Goal: Transaction & Acquisition: Purchase product/service

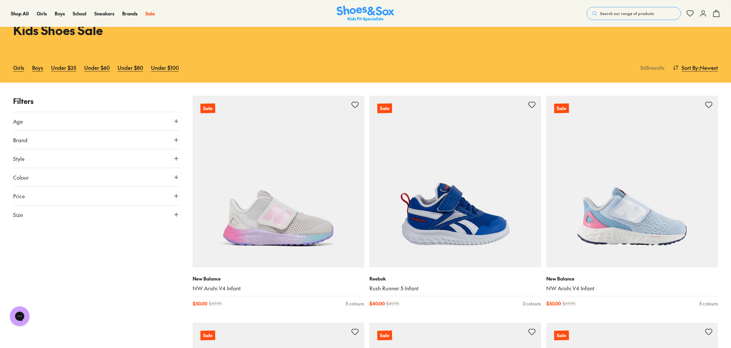
scroll to position [22, 0]
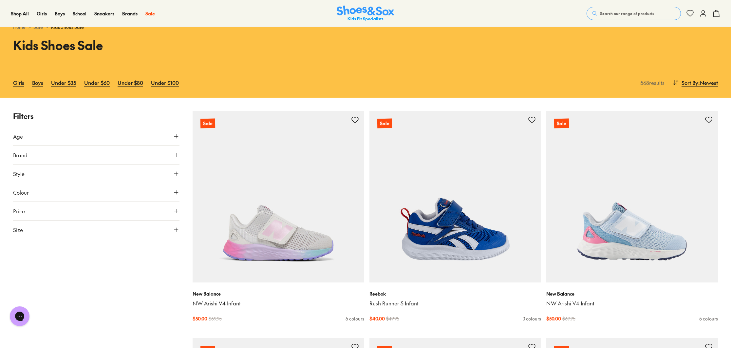
click at [173, 137] on icon at bounding box center [176, 136] width 7 height 7
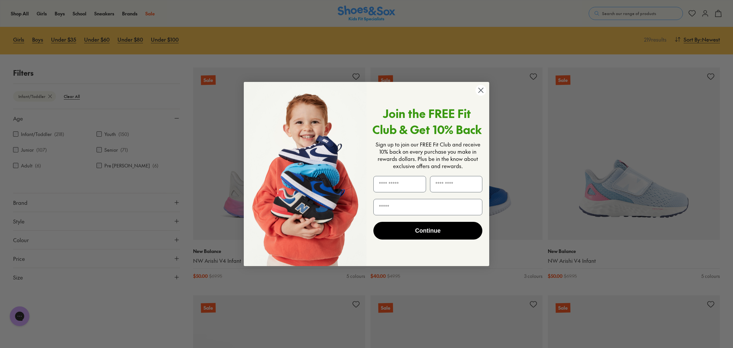
click at [479, 90] on circle "Close dialog" at bounding box center [481, 90] width 11 height 11
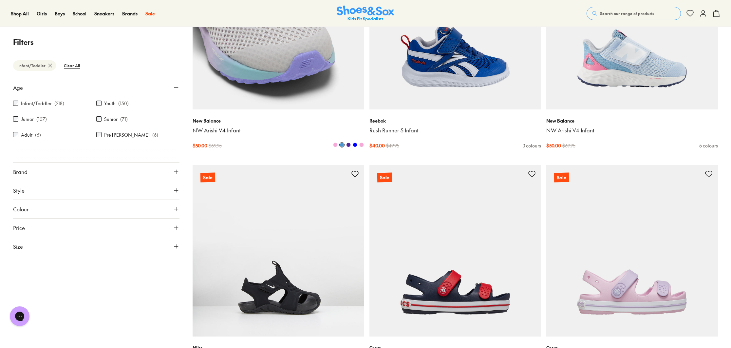
scroll to position [224, 0]
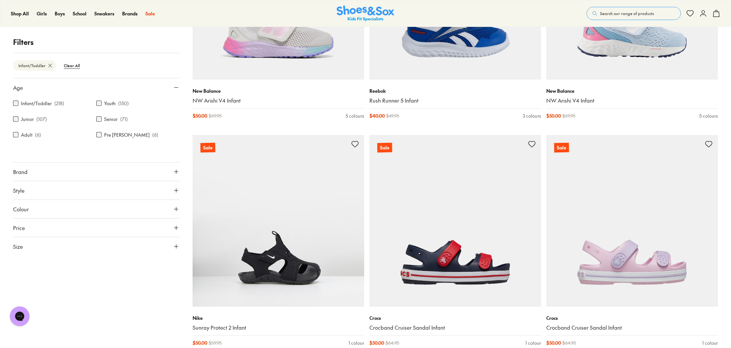
click at [124, 193] on button "Style" at bounding box center [96, 190] width 166 height 18
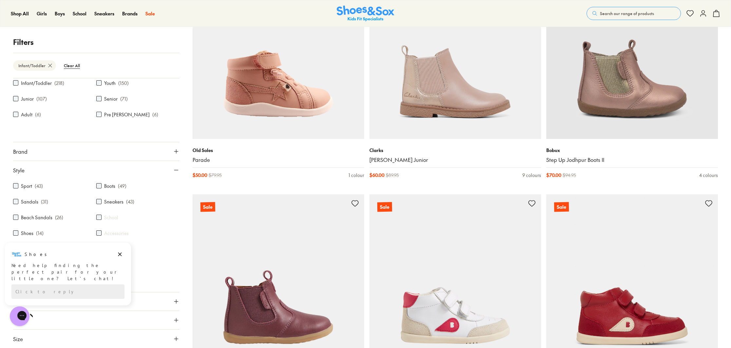
scroll to position [1301, 0]
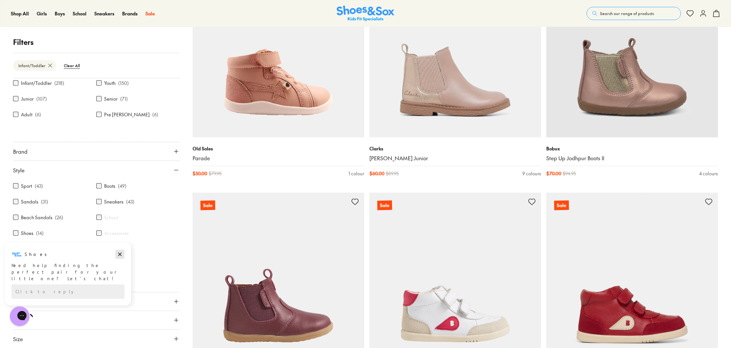
click at [119, 253] on icon "Dismiss campaign" at bounding box center [120, 254] width 4 height 4
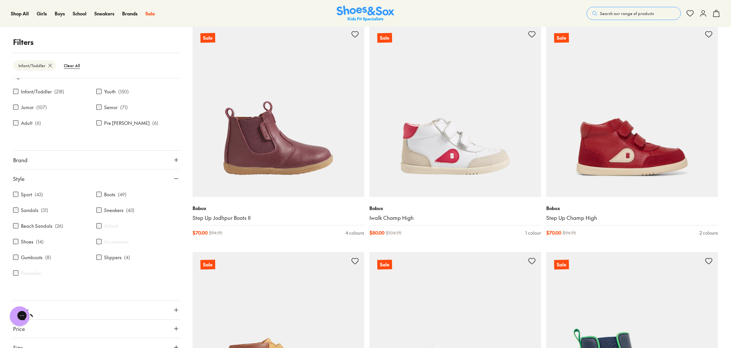
scroll to position [0, 0]
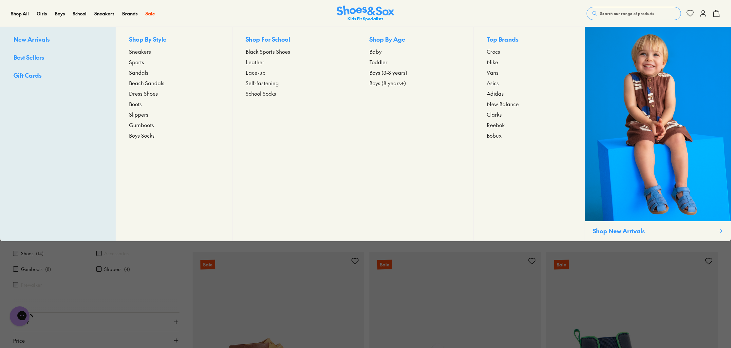
click at [384, 62] on span "Toddler" at bounding box center [378, 62] width 18 height 8
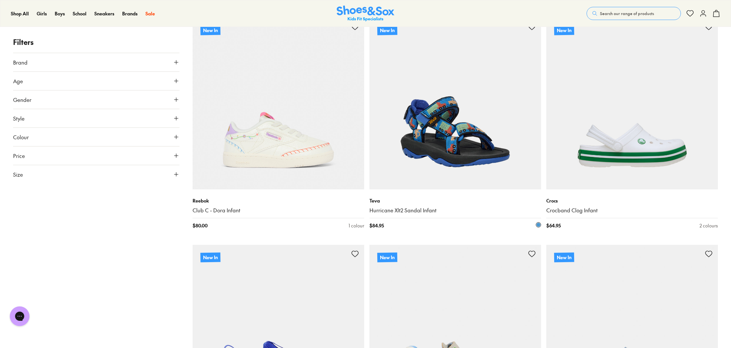
scroll to position [19, 0]
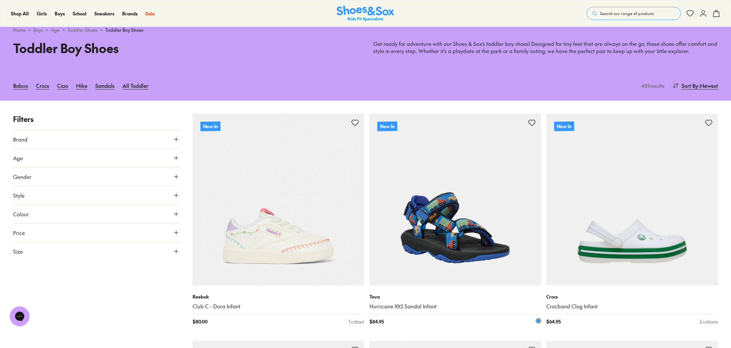
type input "***"
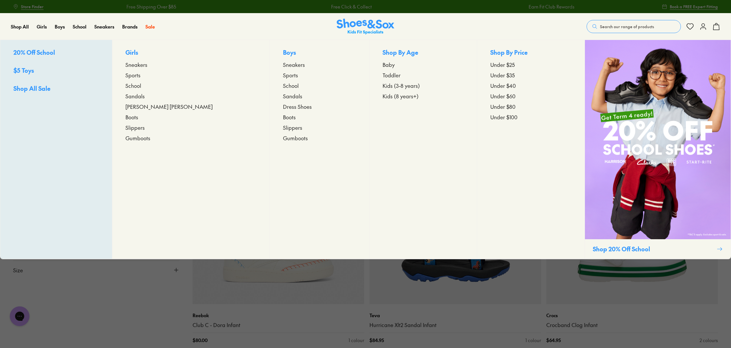
click at [382, 75] on span "Toddler" at bounding box center [391, 75] width 18 height 8
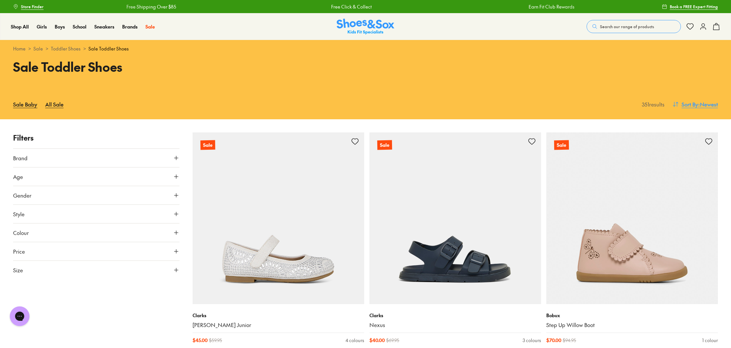
click at [706, 104] on span ": Newest" at bounding box center [708, 104] width 20 height 8
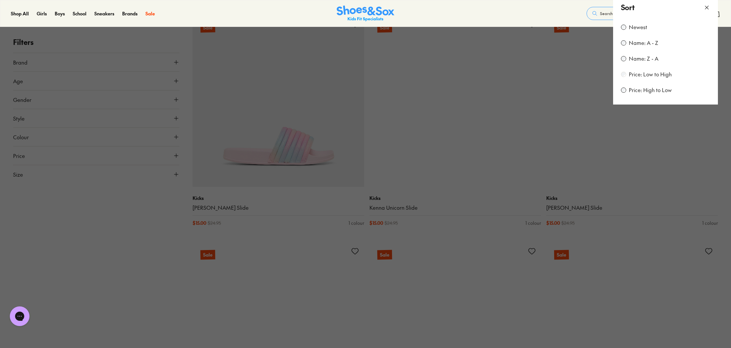
scroll to position [124, 0]
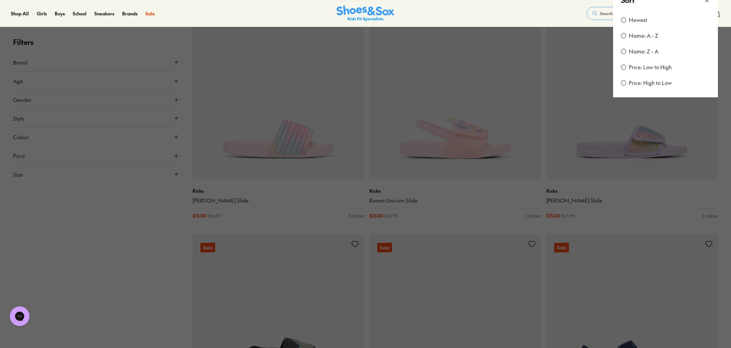
drag, startPoint x: 127, startPoint y: 264, endPoint x: 142, endPoint y: 261, distance: 16.0
click at [127, 264] on button at bounding box center [365, 174] width 731 height 348
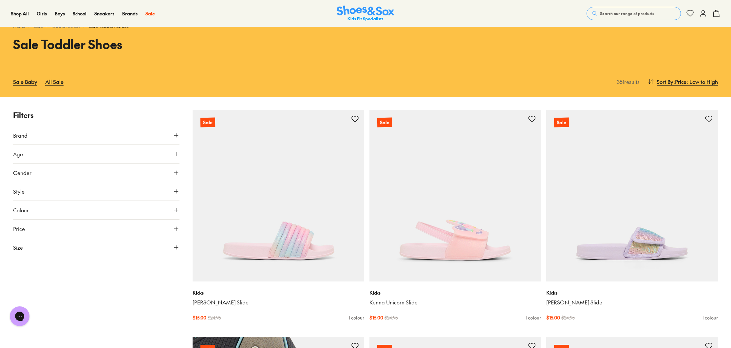
scroll to position [0, 0]
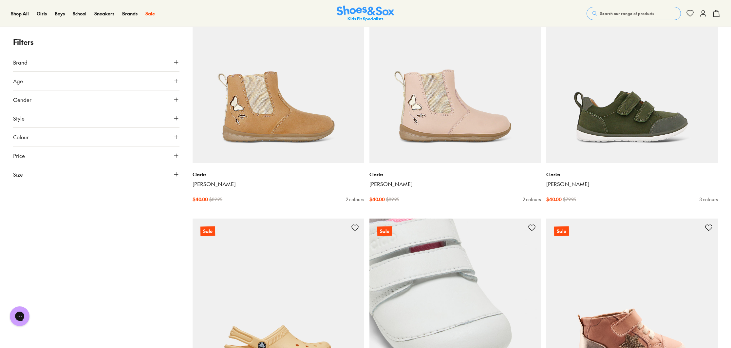
scroll to position [4673, 0]
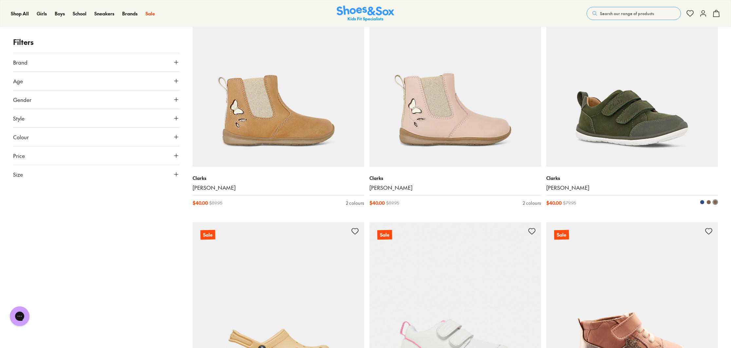
click at [644, 135] on img at bounding box center [632, 81] width 172 height 172
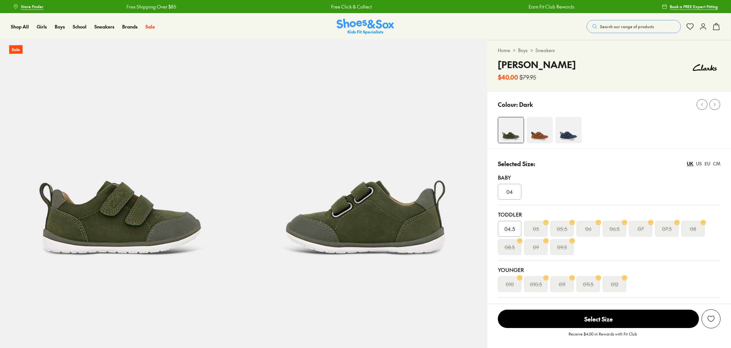
select select "*"
click at [547, 136] on img at bounding box center [539, 130] width 26 height 26
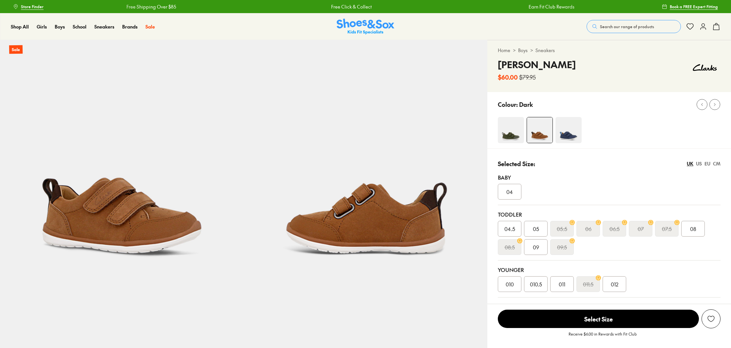
select select "*"
click at [563, 136] on img at bounding box center [568, 130] width 26 height 26
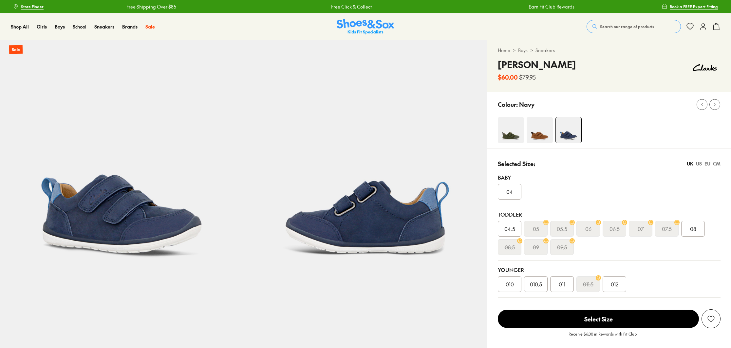
select select "*"
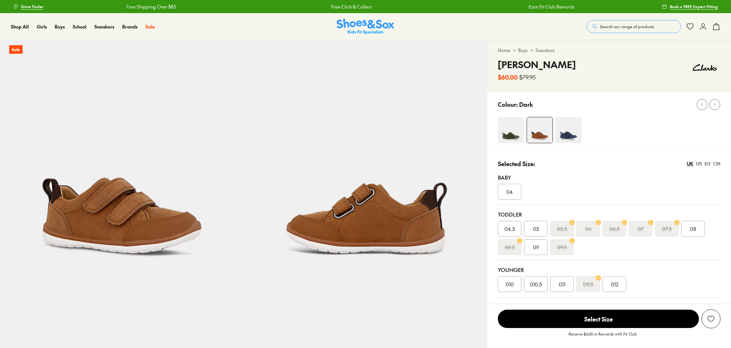
select select "*"
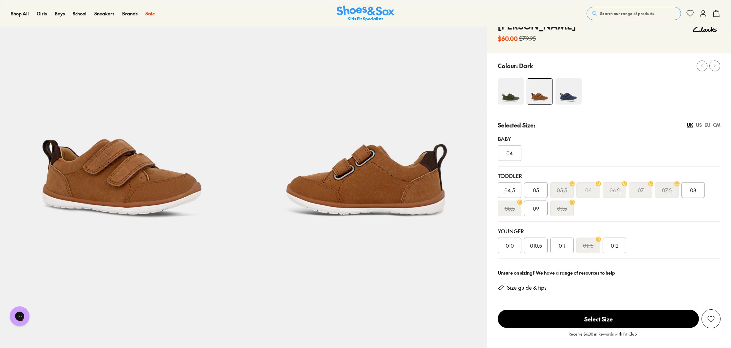
scroll to position [48, 0]
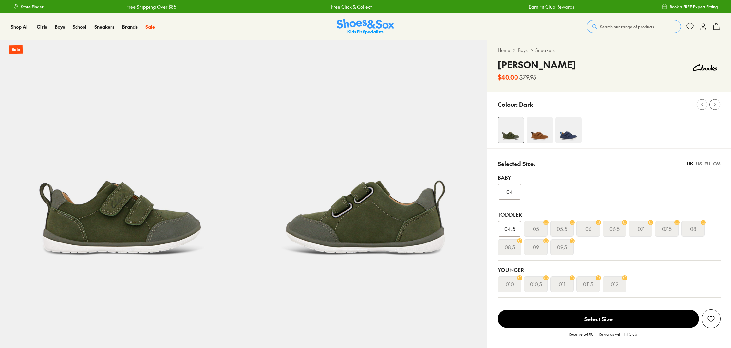
select select "*"
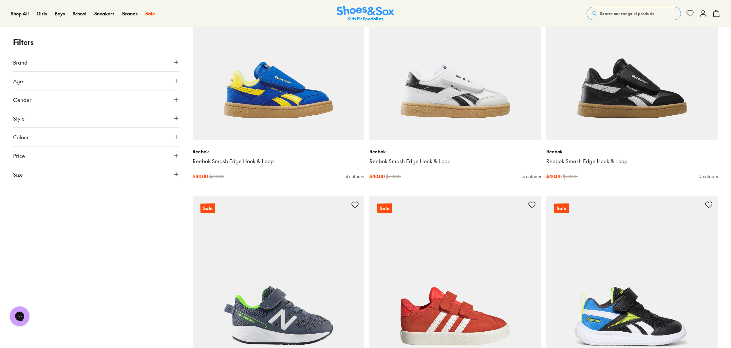
scroll to position [2919, 0]
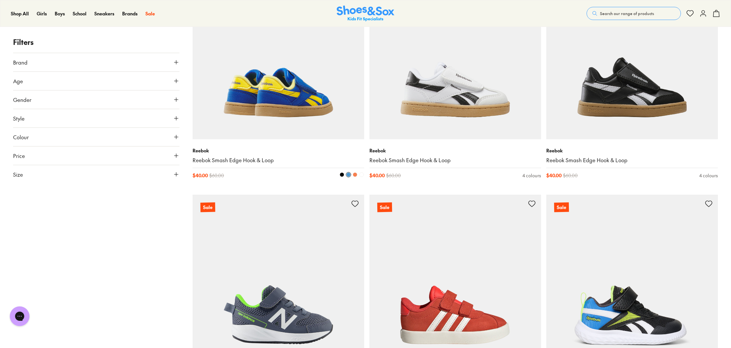
click at [280, 124] on img at bounding box center [278, 54] width 172 height 172
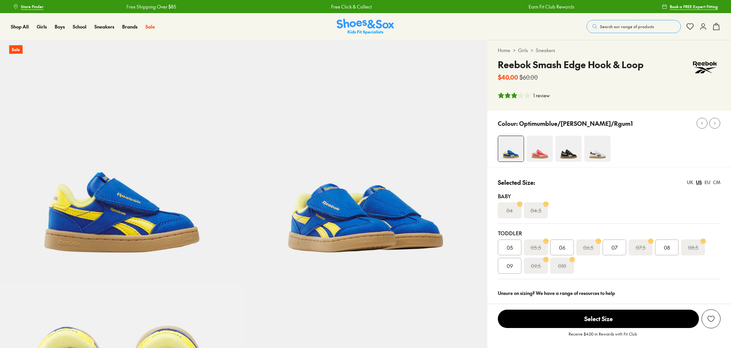
select select "*"
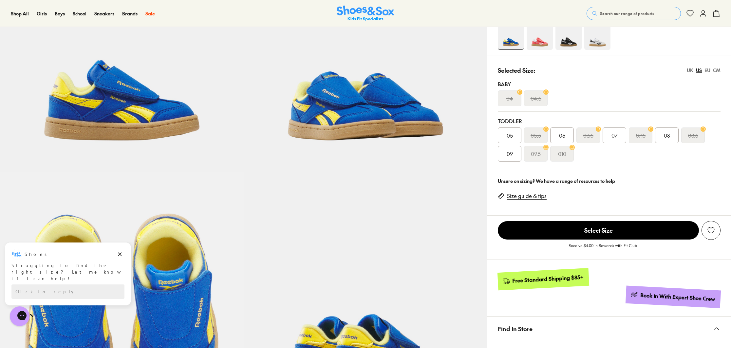
scroll to position [118, 0]
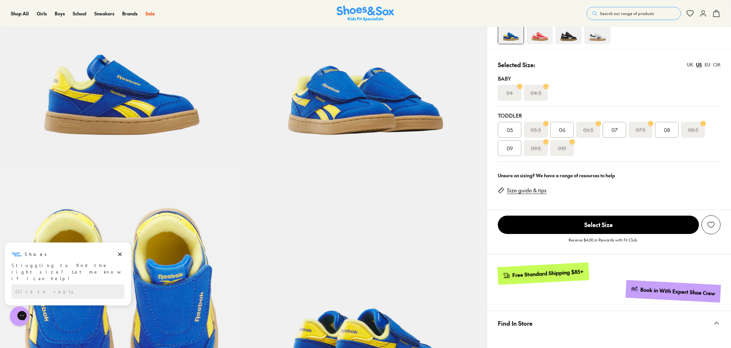
click at [526, 190] on link "Size guide & tips" at bounding box center [527, 190] width 40 height 7
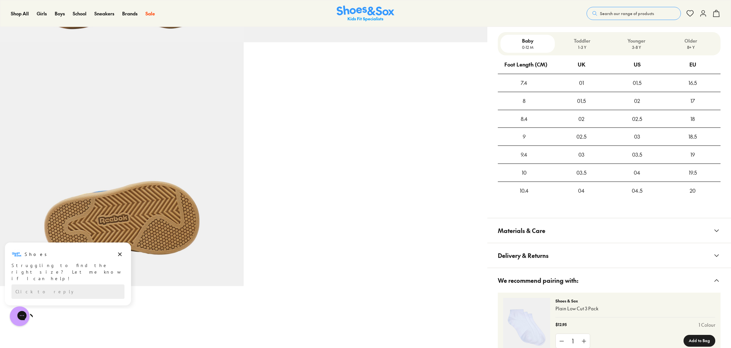
scroll to position [486, 0]
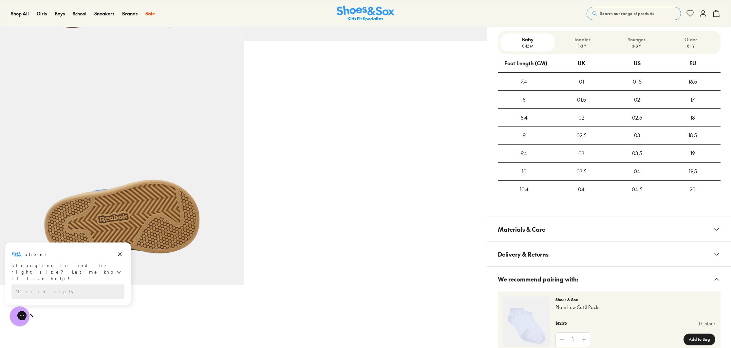
click at [578, 46] on p "1-3 Y" at bounding box center [581, 46] width 49 height 6
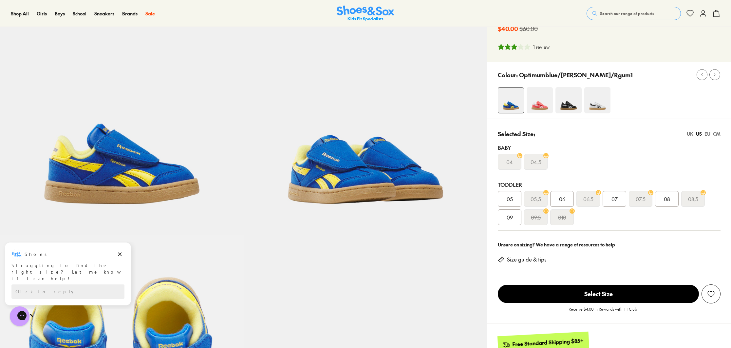
scroll to position [35, 0]
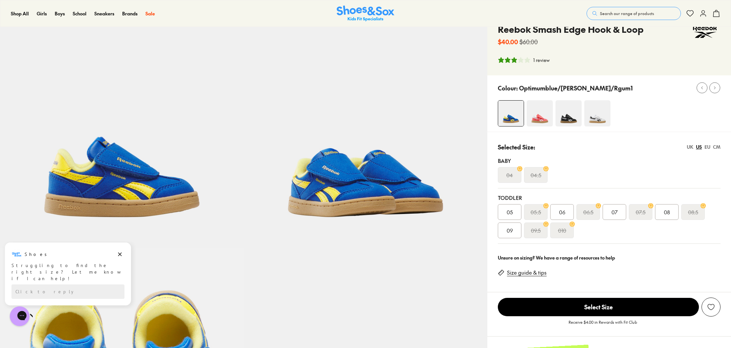
click at [672, 212] on div "08" at bounding box center [667, 212] width 24 height 16
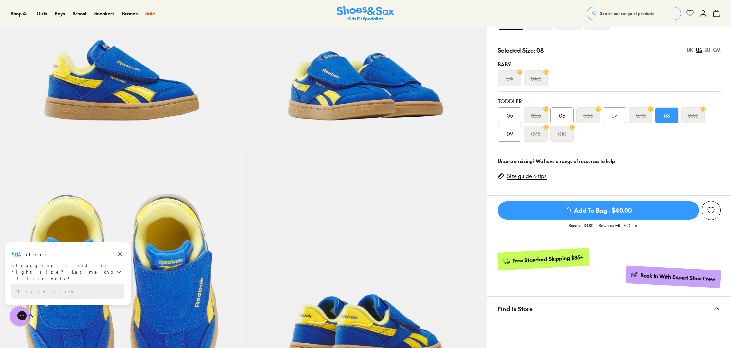
scroll to position [129, 0]
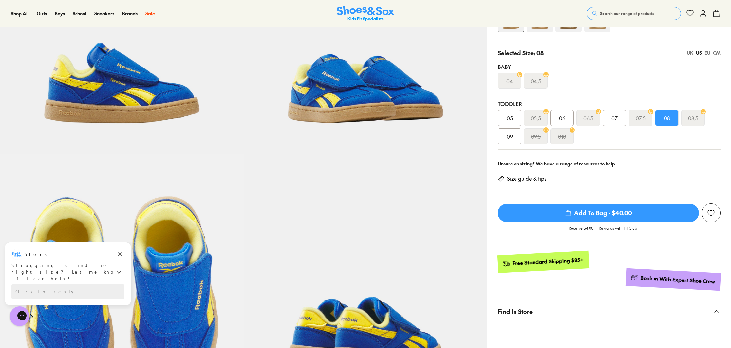
click at [624, 212] on span "Add To Bag - $40.00" at bounding box center [598, 213] width 201 height 18
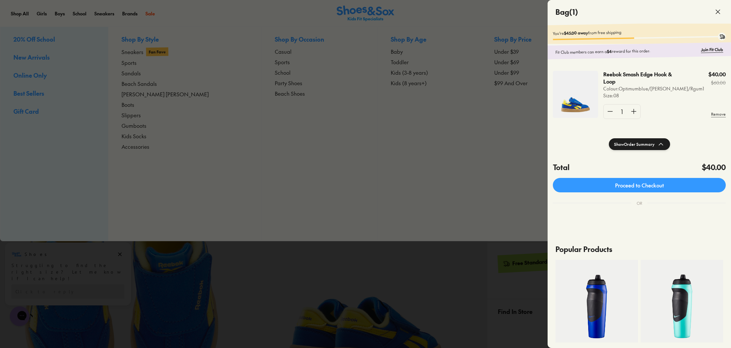
drag, startPoint x: 61, startPoint y: 34, endPoint x: 11, endPoint y: 1, distance: 59.6
click at [59, 33] on div at bounding box center [365, 174] width 731 height 348
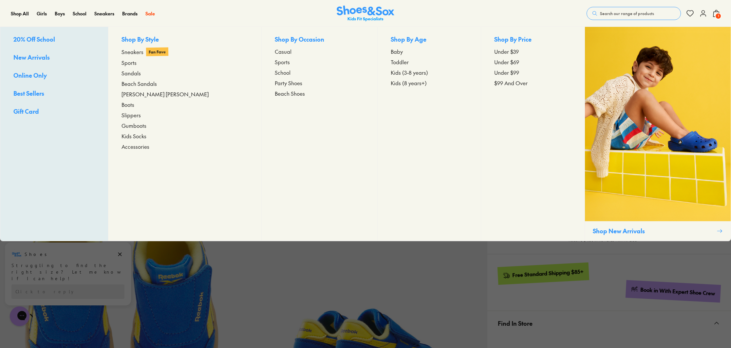
scroll to position [118, 0]
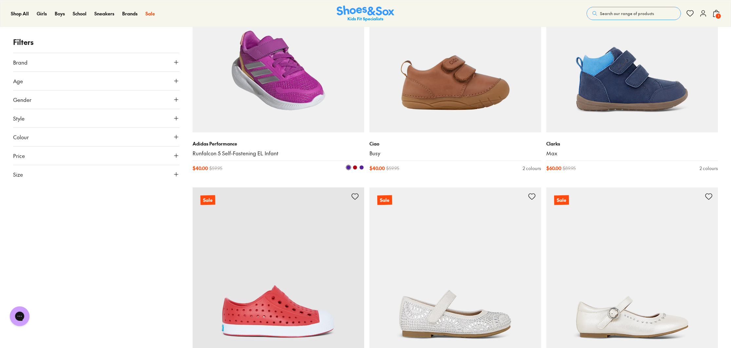
scroll to position [1567, 0]
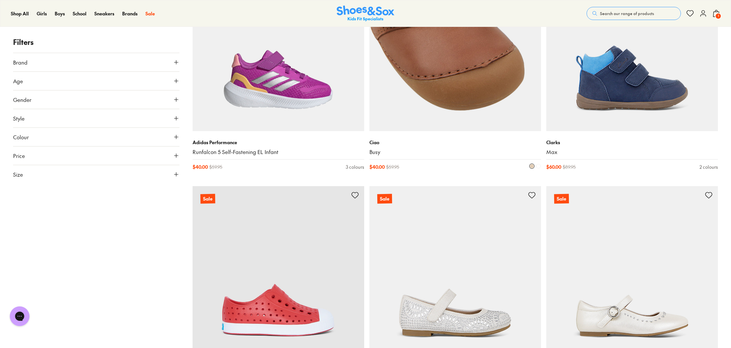
click at [424, 106] on img at bounding box center [455, 45] width 172 height 172
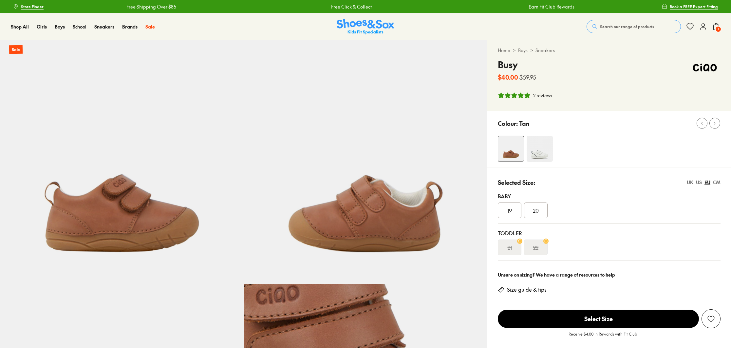
select select "*"
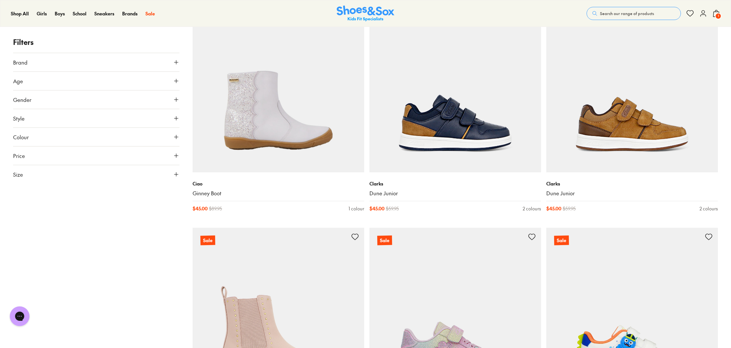
scroll to position [3118, 0]
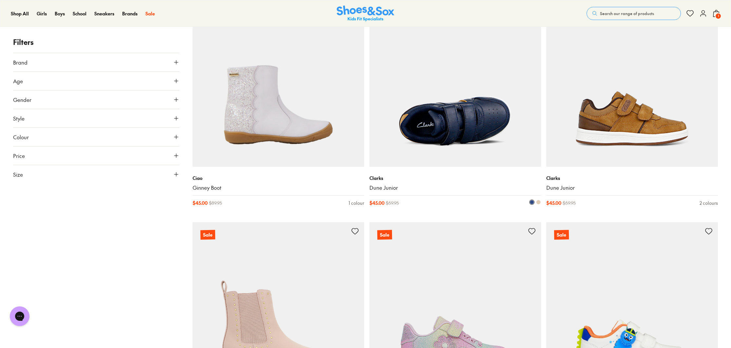
click at [400, 162] on img at bounding box center [455, 81] width 172 height 172
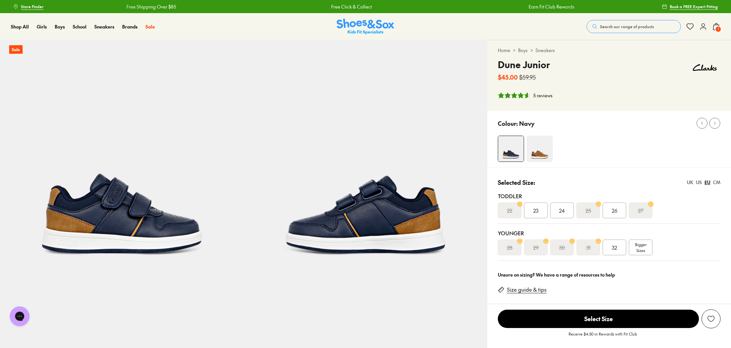
select select "*"
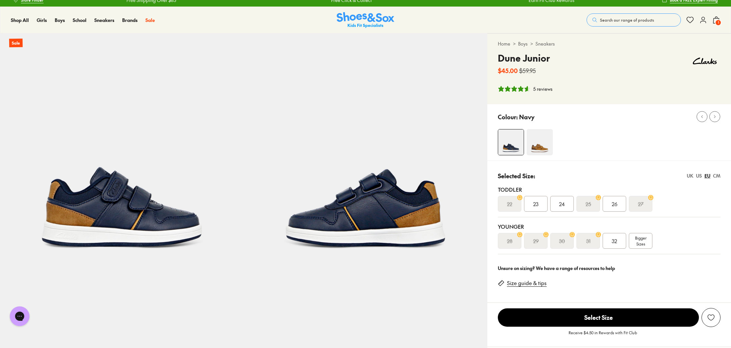
scroll to position [9, 0]
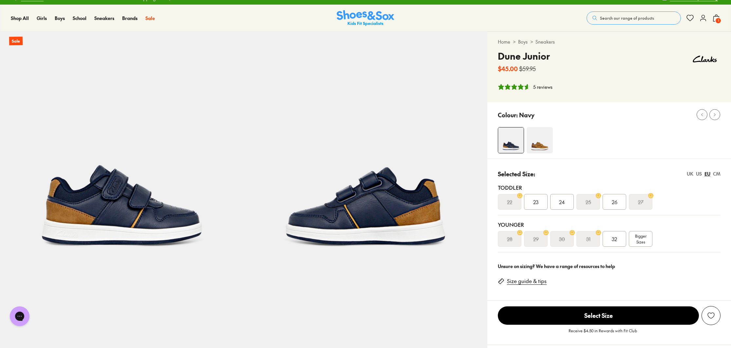
click at [697, 174] on div "US" at bounding box center [699, 173] width 6 height 7
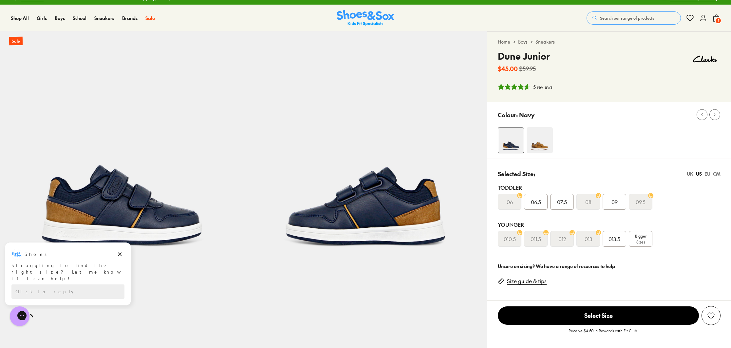
click at [717, 175] on div "CM" at bounding box center [717, 173] width 8 height 7
click at [699, 175] on div "US" at bounding box center [699, 173] width 6 height 7
click at [716, 174] on div "CM" at bounding box center [717, 173] width 8 height 7
click at [559, 204] on span "14.3" at bounding box center [561, 202] width 9 height 8
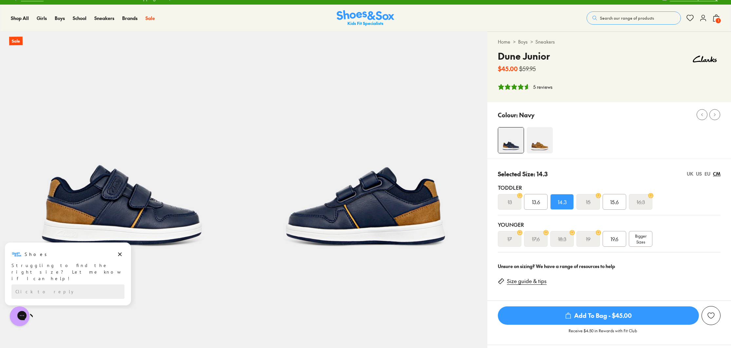
click at [600, 315] on span "Add To Bag - $45.00" at bounding box center [598, 315] width 201 height 18
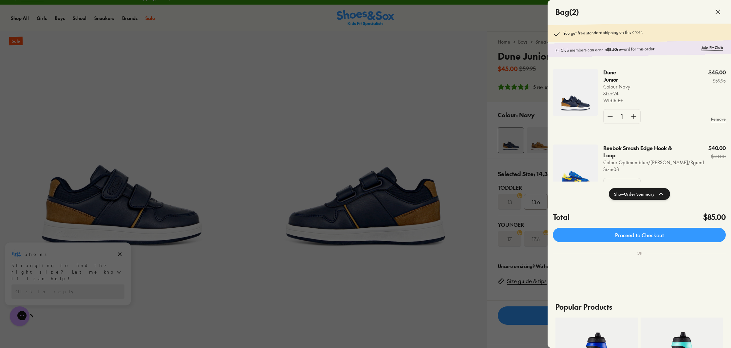
drag, startPoint x: 113, startPoint y: 96, endPoint x: 65, endPoint y: 59, distance: 60.4
click at [110, 93] on div at bounding box center [365, 174] width 731 height 348
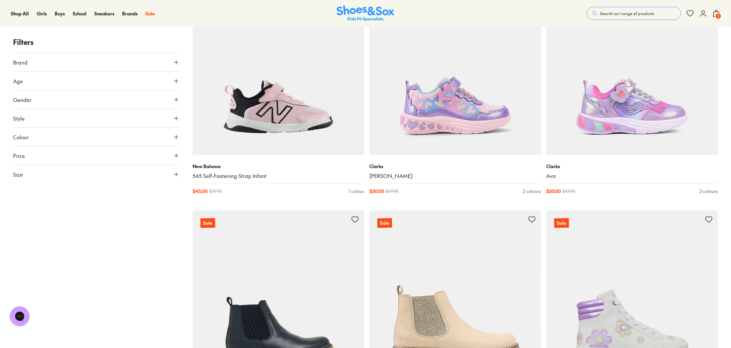
scroll to position [2010, 0]
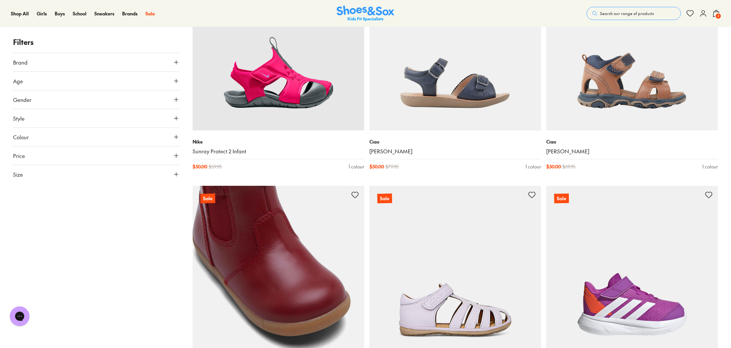
scroll to position [3384, 0]
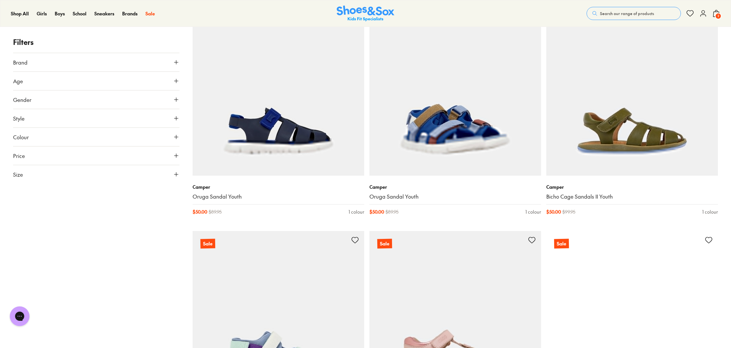
scroll to position [6278, 0]
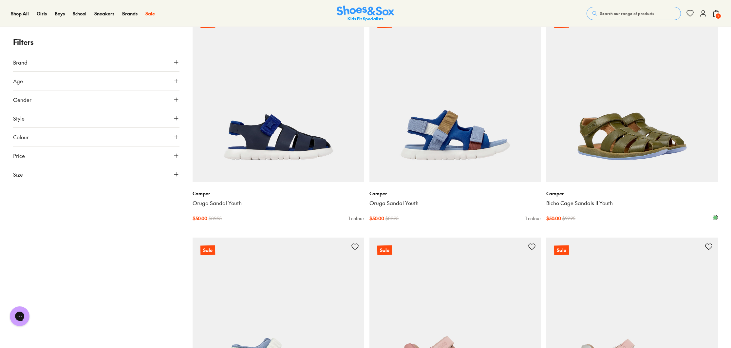
click at [617, 156] on img at bounding box center [632, 96] width 172 height 172
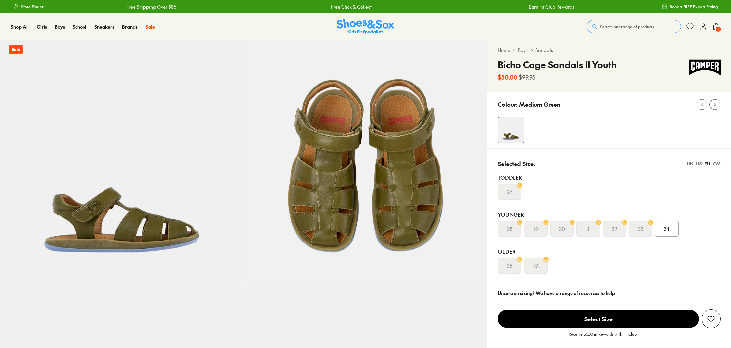
select select "*"
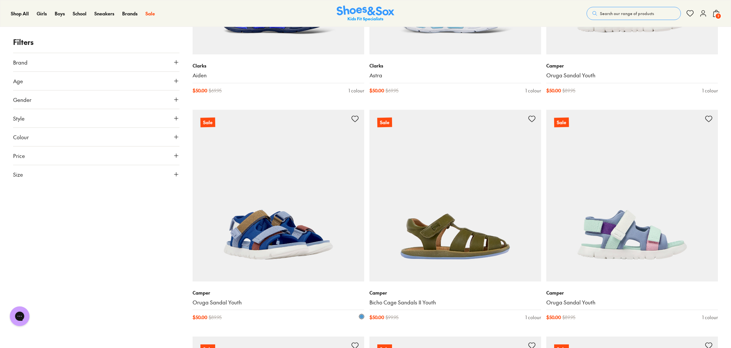
click at [274, 248] on img at bounding box center [278, 196] width 172 height 172
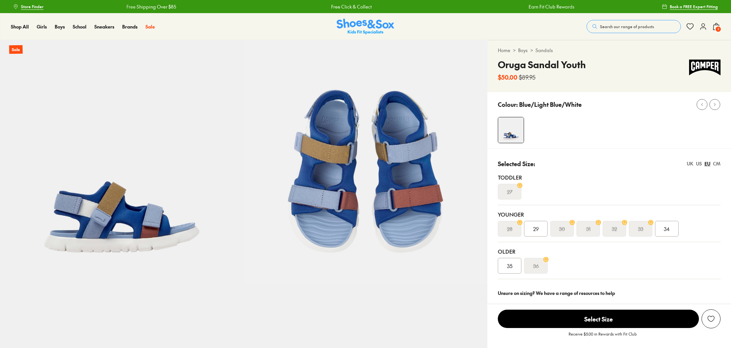
select select "*"
click at [716, 164] on div "CM" at bounding box center [717, 163] width 8 height 7
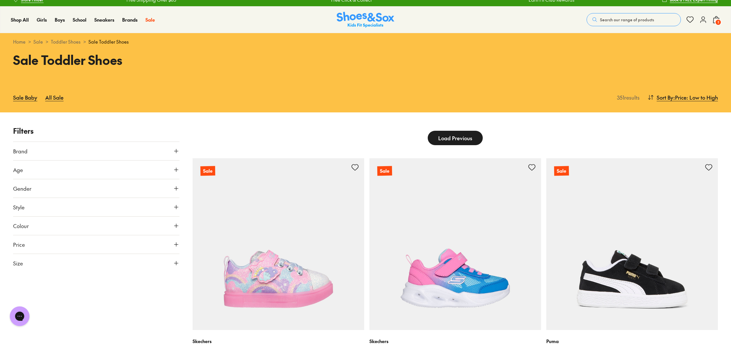
click at [445, 139] on span "Load Previous" at bounding box center [455, 138] width 34 height 8
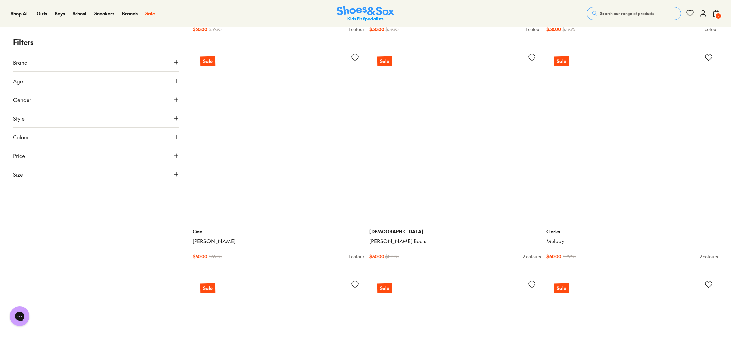
scroll to position [1018, 0]
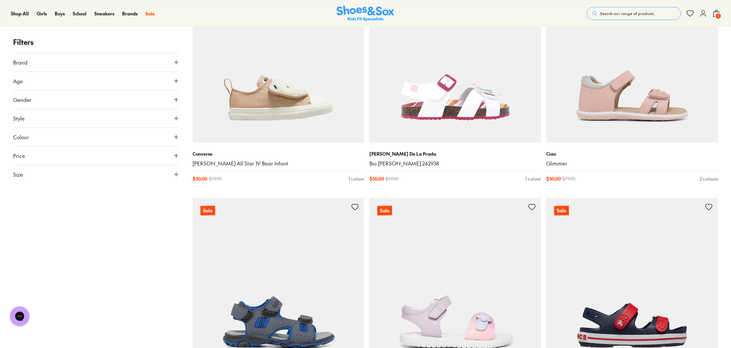
scroll to position [2694, 0]
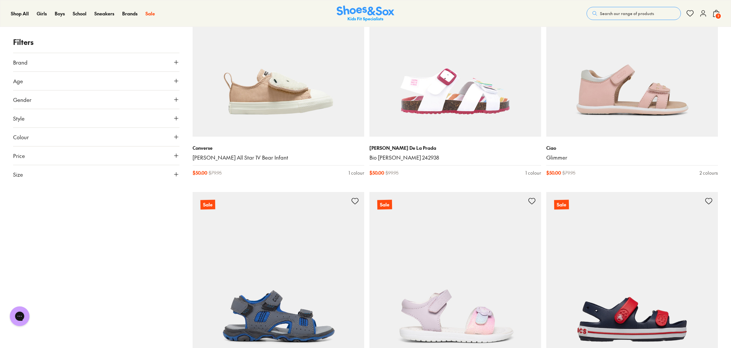
click at [148, 102] on button "Gender" at bounding box center [96, 99] width 166 height 18
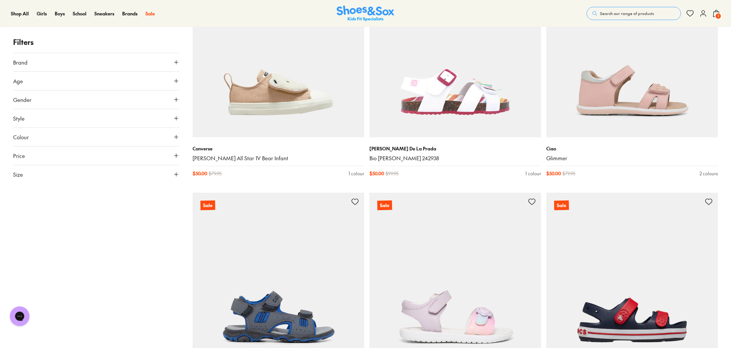
scroll to position [2694, 0]
click at [116, 119] on label "Boys" at bounding box center [116, 119] width 41 height 12
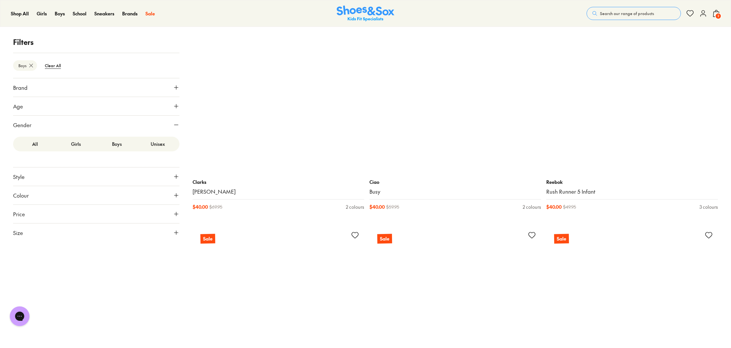
scroll to position [1722, 0]
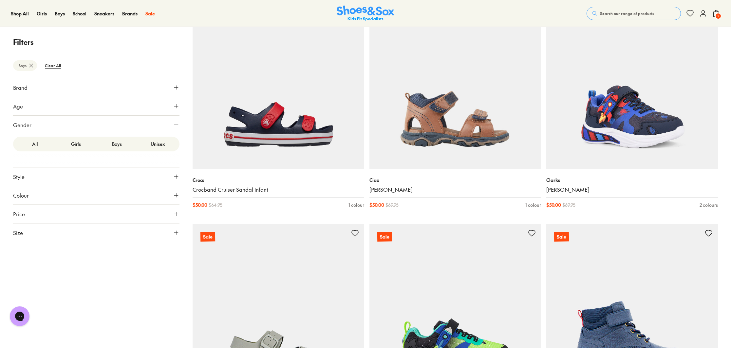
scroll to position [3764, 0]
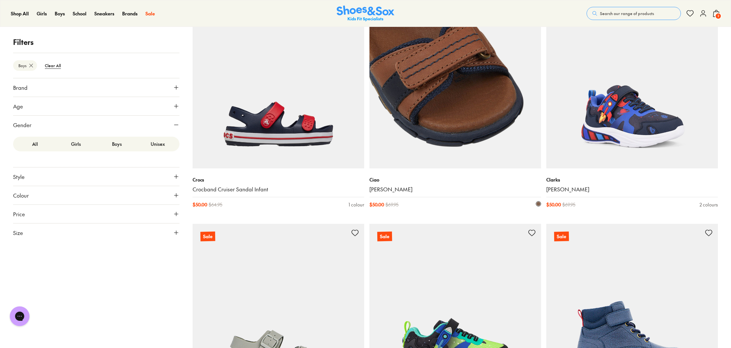
click at [422, 156] on img at bounding box center [455, 83] width 172 height 172
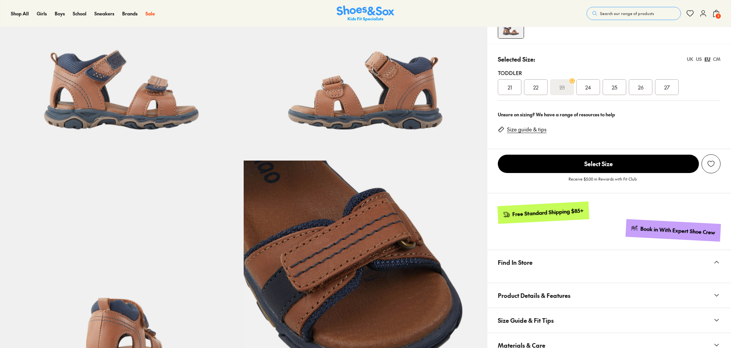
select select "*"
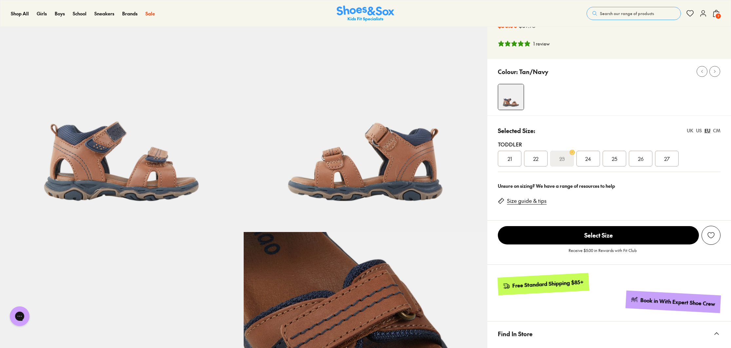
click at [716, 130] on div "CM" at bounding box center [717, 130] width 8 height 7
click at [589, 159] on span "14.8" at bounding box center [588, 158] width 9 height 8
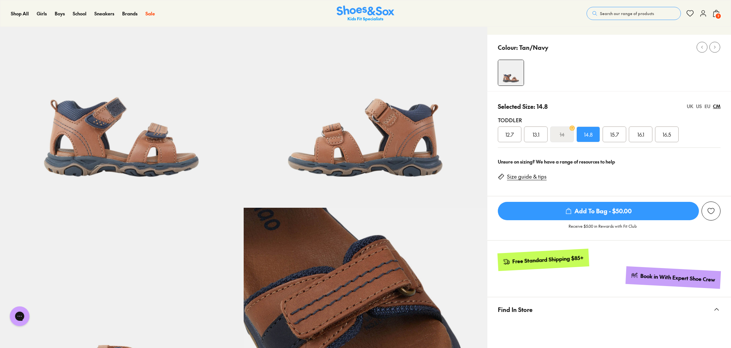
scroll to position [98, 0]
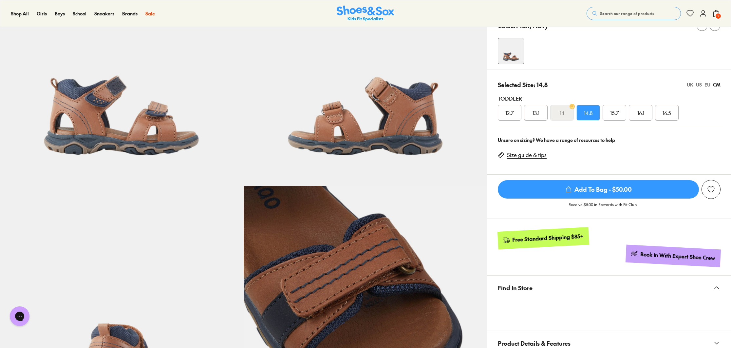
click at [591, 188] on span "Add To Bag - $50.00" at bounding box center [598, 189] width 201 height 18
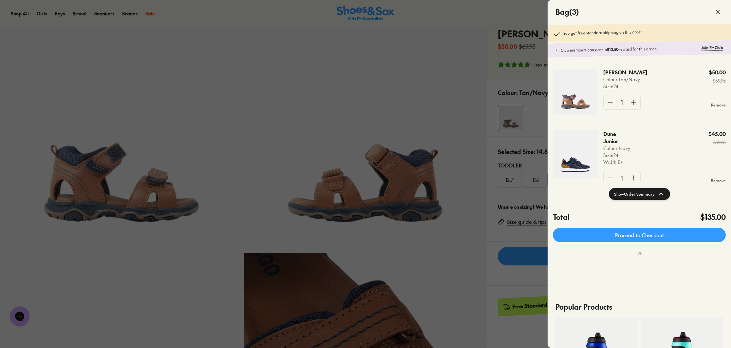
scroll to position [0, 0]
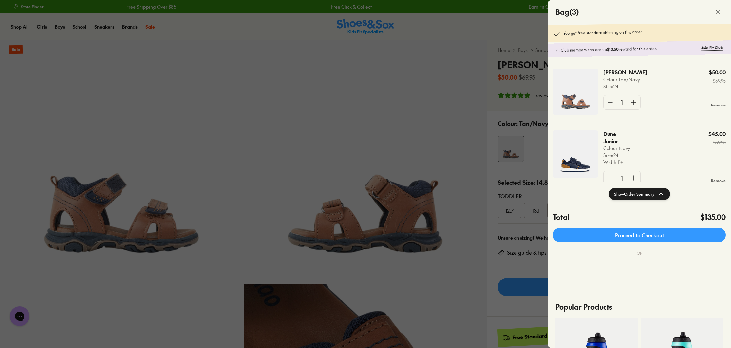
click at [451, 26] on div at bounding box center [365, 174] width 731 height 348
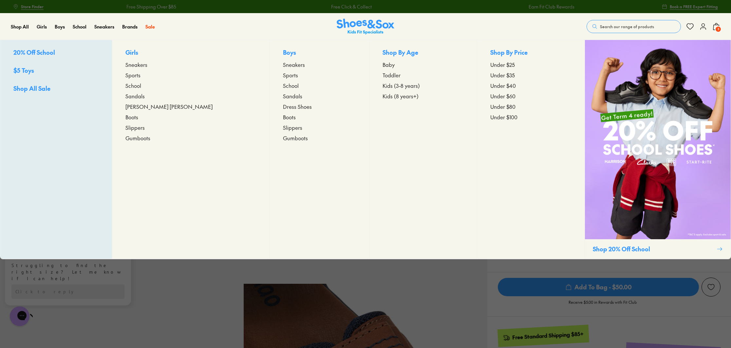
click at [383, 85] on span "Kids (3-8 years)" at bounding box center [400, 86] width 37 height 8
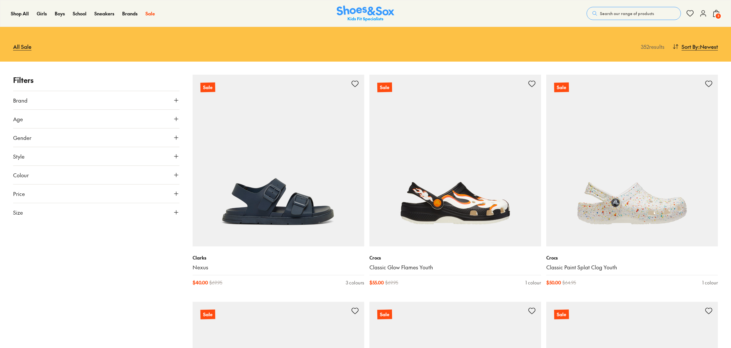
scroll to position [76, 0]
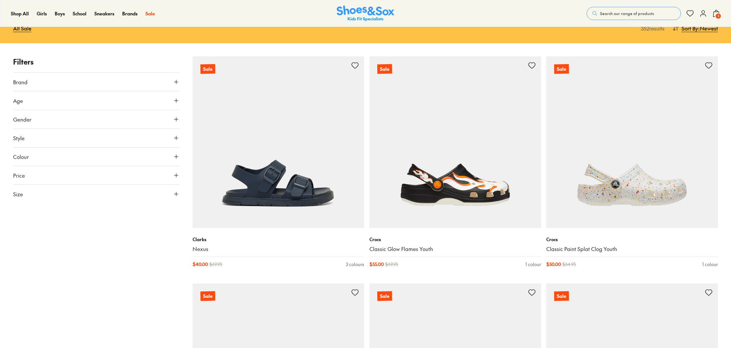
click at [94, 120] on button "Gender" at bounding box center [96, 119] width 166 height 18
click at [78, 137] on label "Girls" at bounding box center [75, 138] width 41 height 12
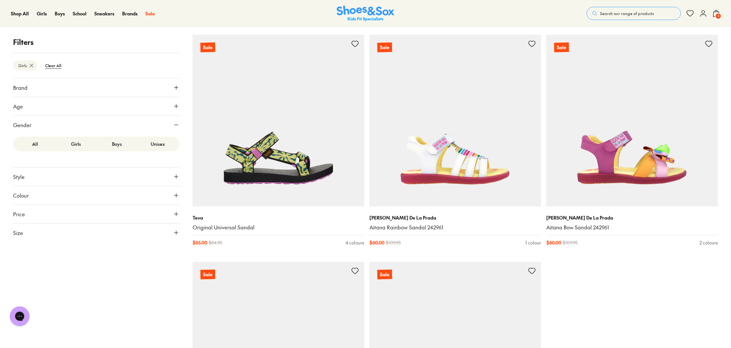
scroll to position [2140, 0]
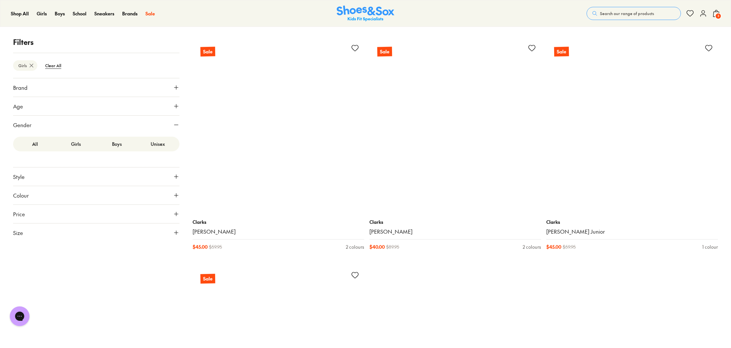
scroll to position [4632, 0]
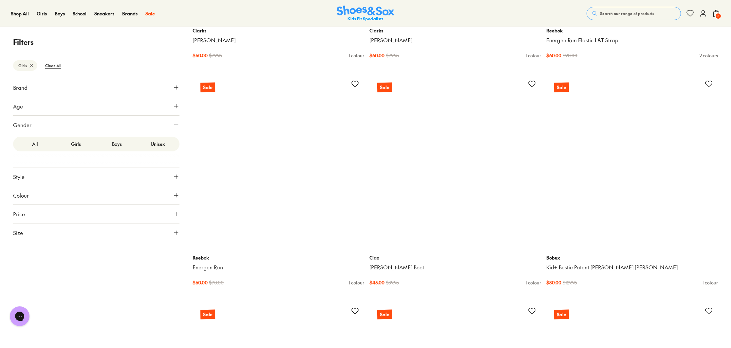
scroll to position [6863, 0]
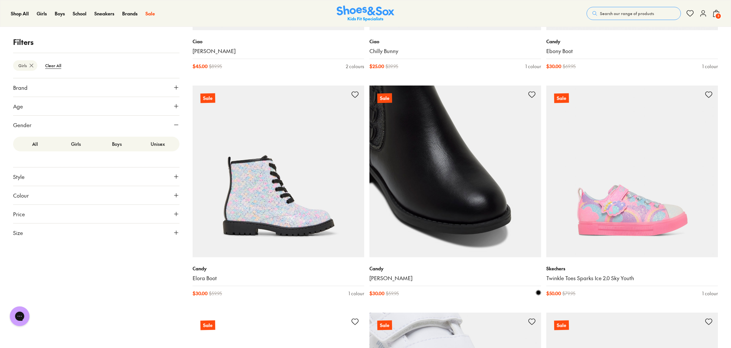
scroll to position [8212, 0]
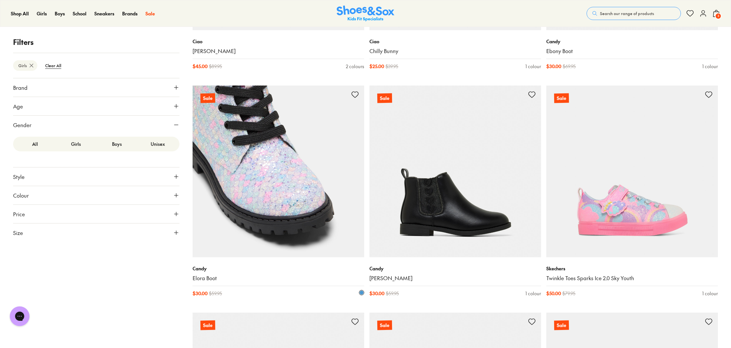
click at [258, 215] on img at bounding box center [278, 171] width 172 height 172
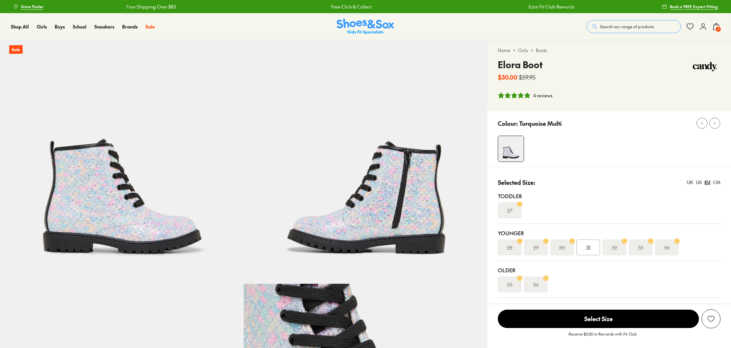
select select "*"
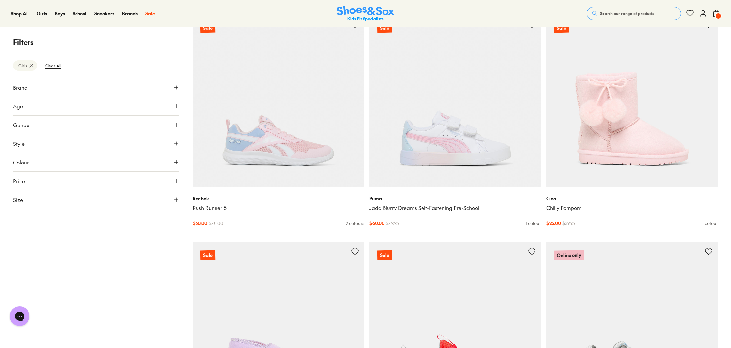
scroll to position [1285, 0]
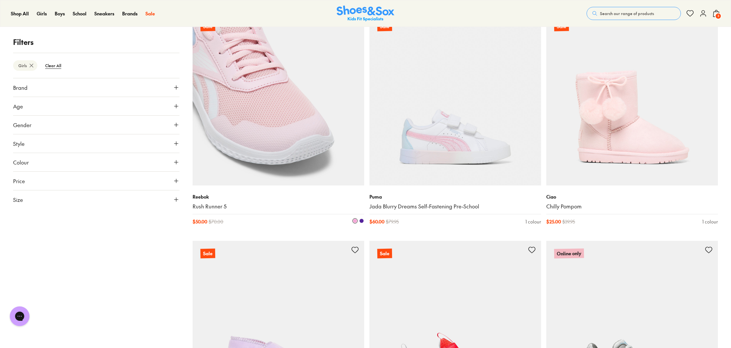
click at [285, 156] on img at bounding box center [278, 100] width 172 height 172
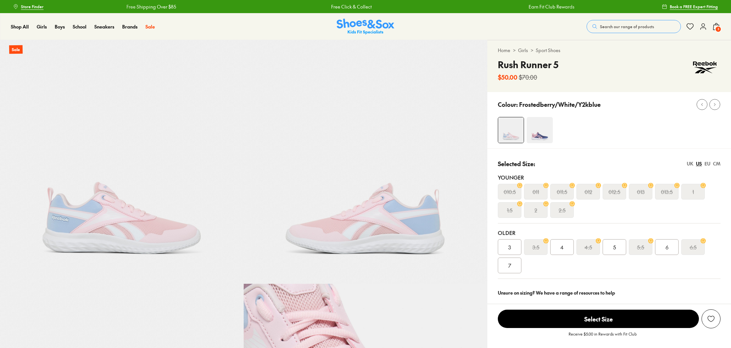
select select "*"
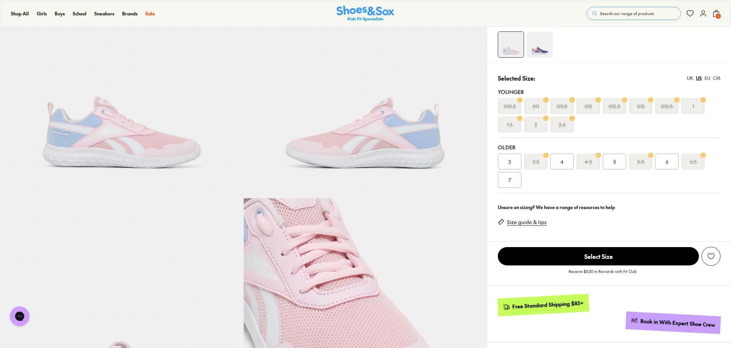
scroll to position [103, 0]
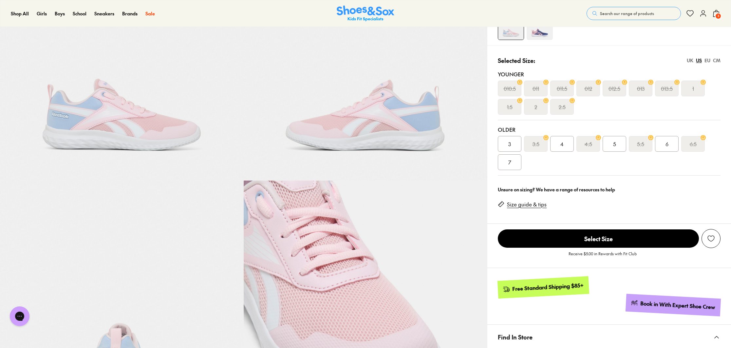
click at [721, 63] on div "Selected Size: [GEOGRAPHIC_DATA] [GEOGRAPHIC_DATA] EU CM Younger 010.5 011 011.…" at bounding box center [609, 113] width 244 height 136
click at [717, 60] on div "CM" at bounding box center [717, 60] width 8 height 7
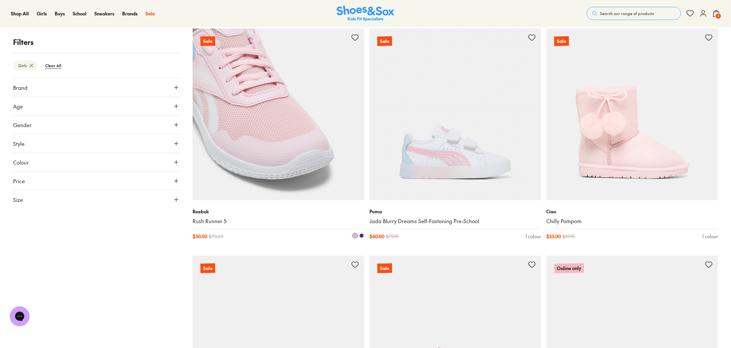
scroll to position [1272, 0]
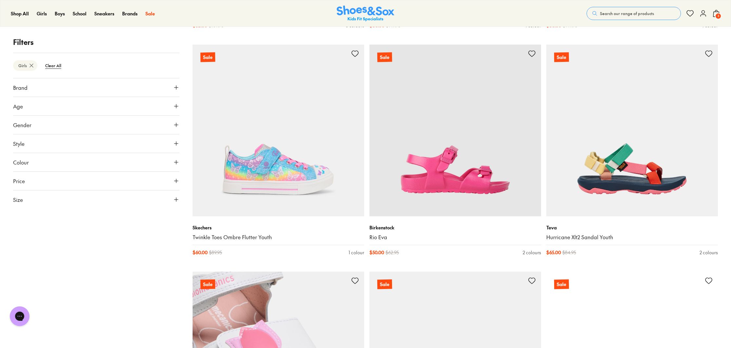
scroll to position [2616, 0]
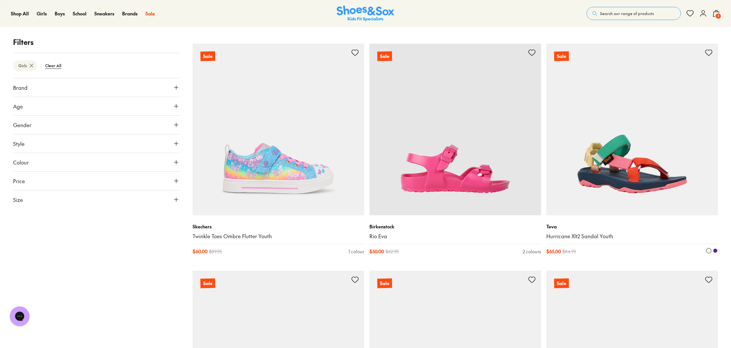
click at [621, 195] on img at bounding box center [632, 130] width 172 height 172
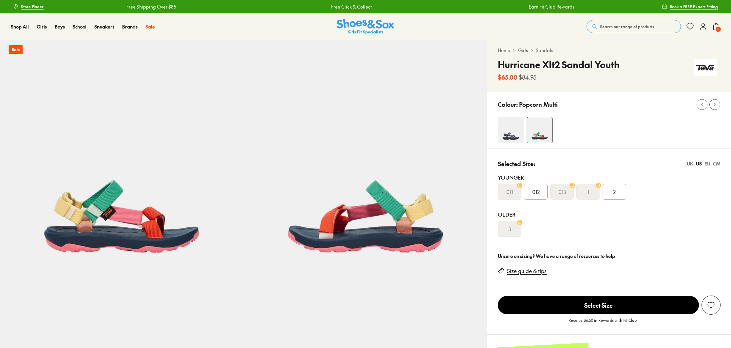
select select "*"
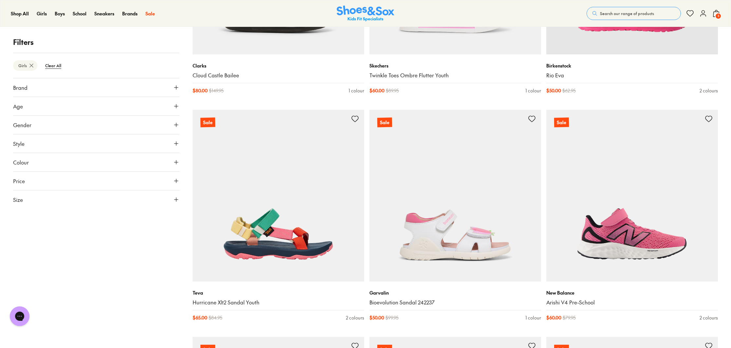
click at [90, 202] on button "Size" at bounding box center [96, 199] width 166 height 18
click at [97, 220] on button "UK" at bounding box center [96, 218] width 55 height 12
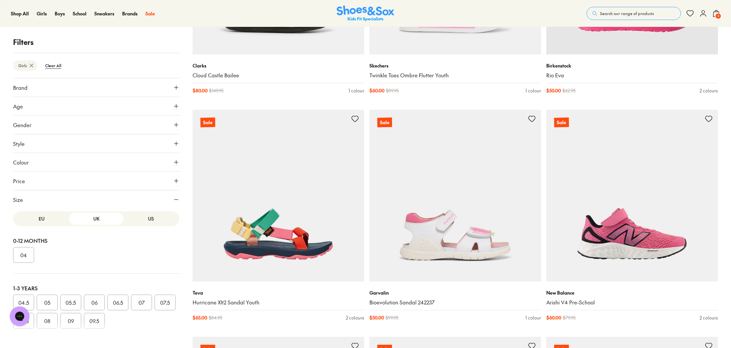
click at [143, 219] on button "US" at bounding box center [150, 218] width 55 height 12
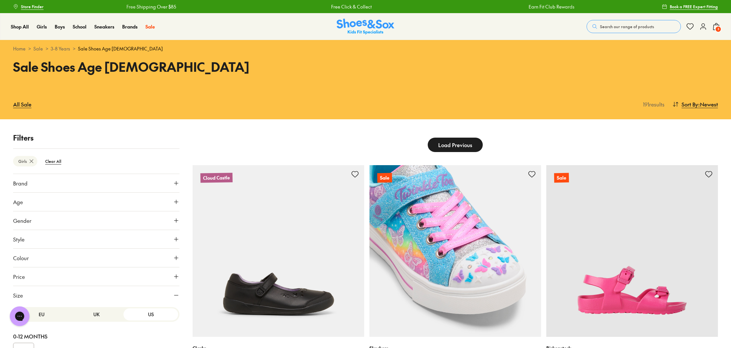
click at [449, 302] on img at bounding box center [455, 251] width 172 height 172
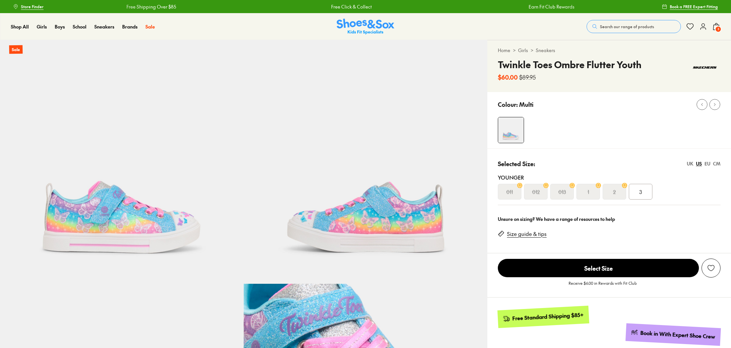
select select "*"
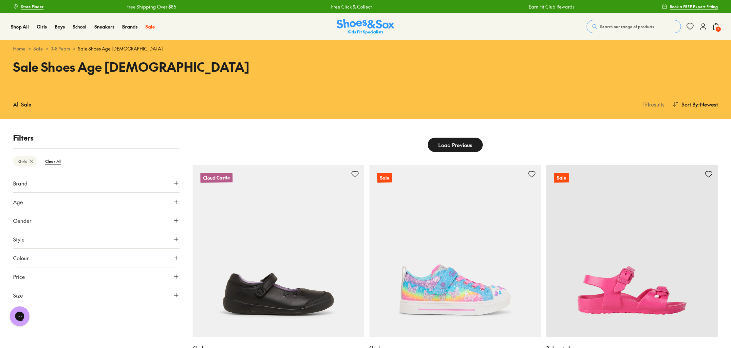
click at [444, 144] on span "Load Previous" at bounding box center [455, 145] width 34 height 8
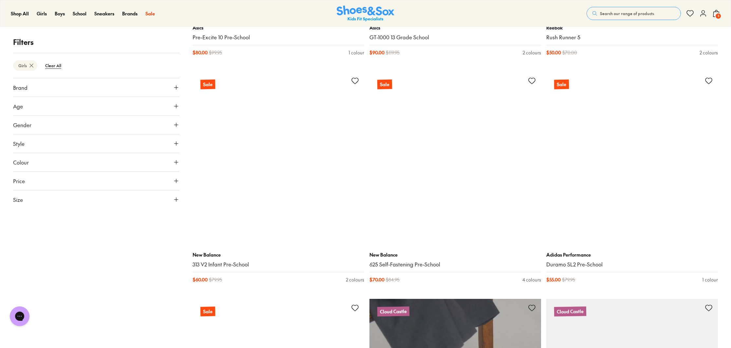
scroll to position [2132, 0]
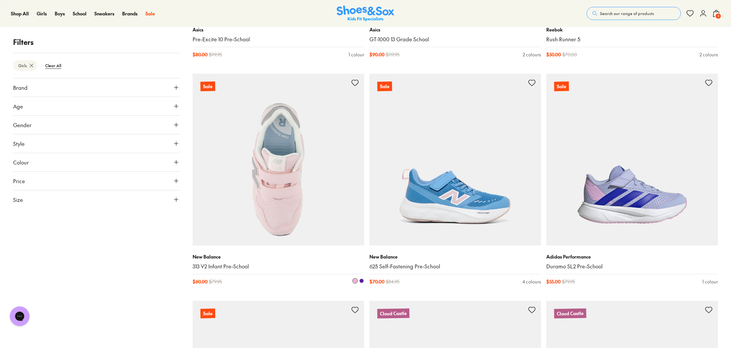
click at [285, 192] on img at bounding box center [278, 160] width 172 height 172
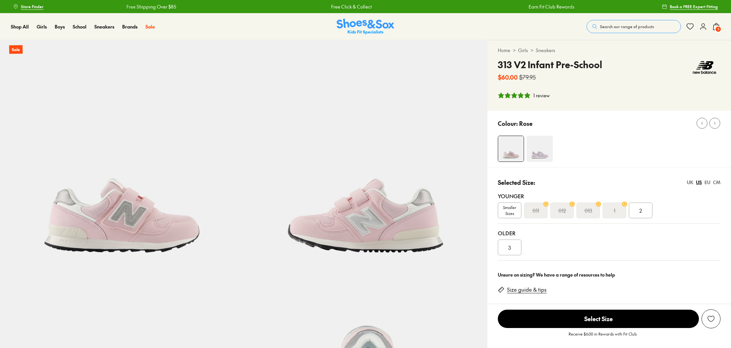
select select "*"
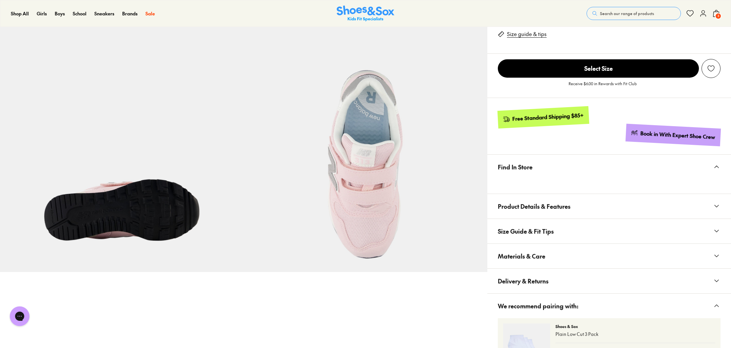
scroll to position [256, 0]
click at [557, 233] on button "Size Guide & Fit Tips" at bounding box center [609, 230] width 244 height 25
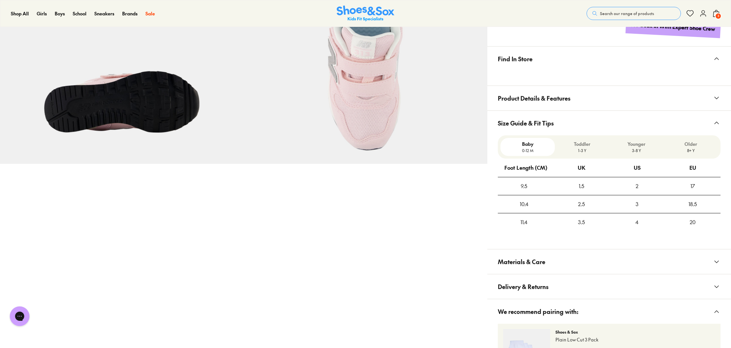
scroll to position [364, 0]
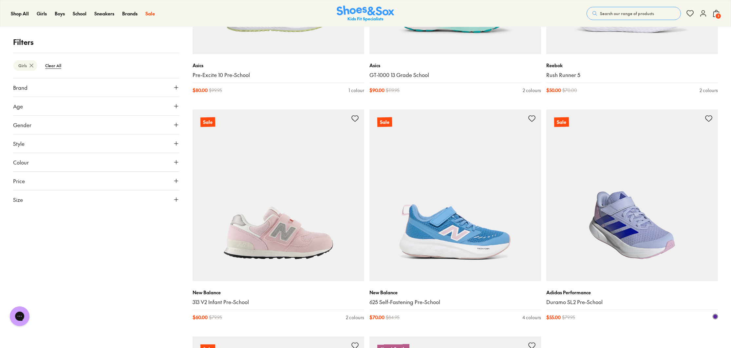
click at [625, 226] on img at bounding box center [632, 195] width 172 height 172
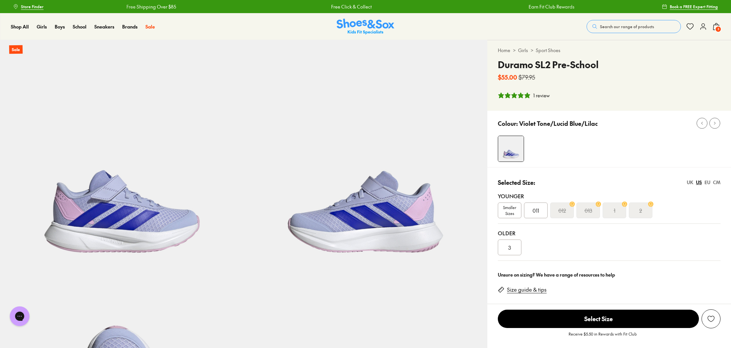
select select "*"
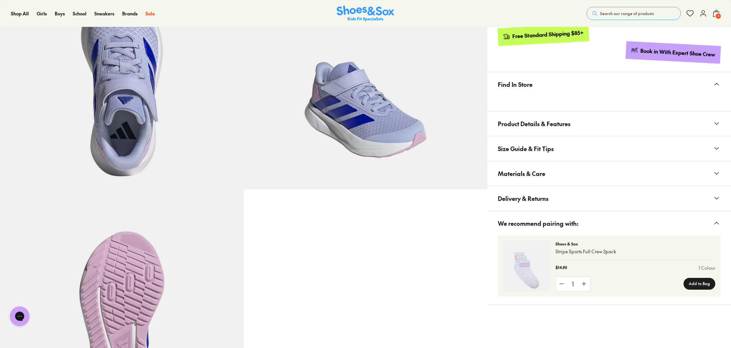
scroll to position [337, 0]
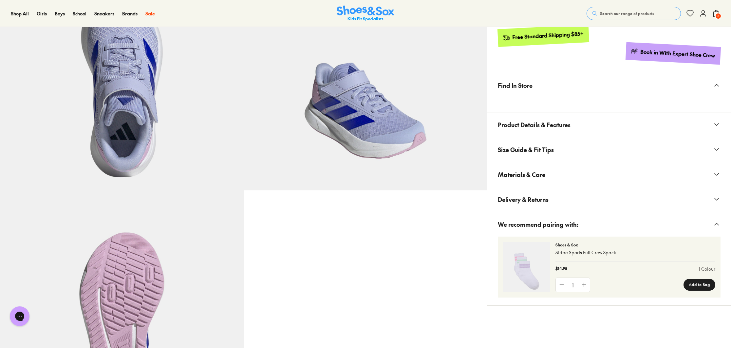
click at [550, 149] on span "Size Guide & Fit Tips" at bounding box center [526, 149] width 56 height 19
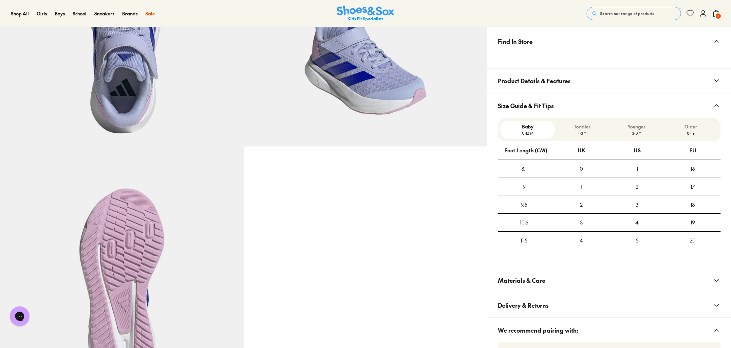
scroll to position [393, 0]
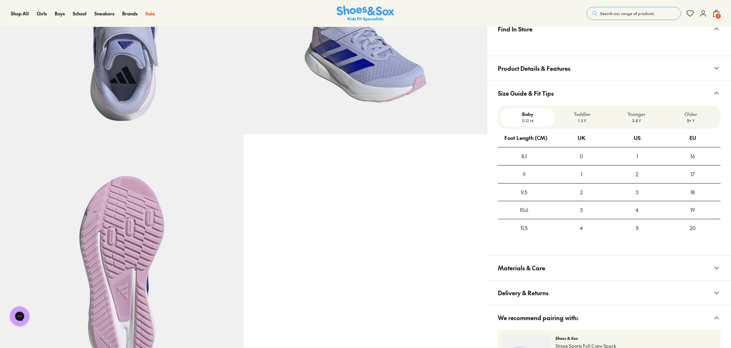
click at [587, 114] on p "Toddler" at bounding box center [581, 114] width 49 height 7
click at [637, 118] on p "3-8 Y" at bounding box center [635, 121] width 49 height 6
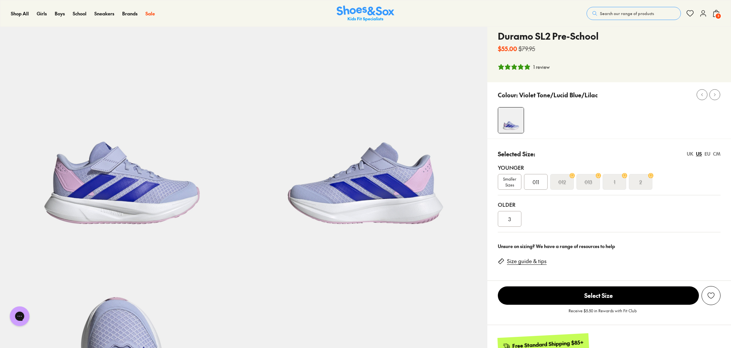
scroll to position [0, 0]
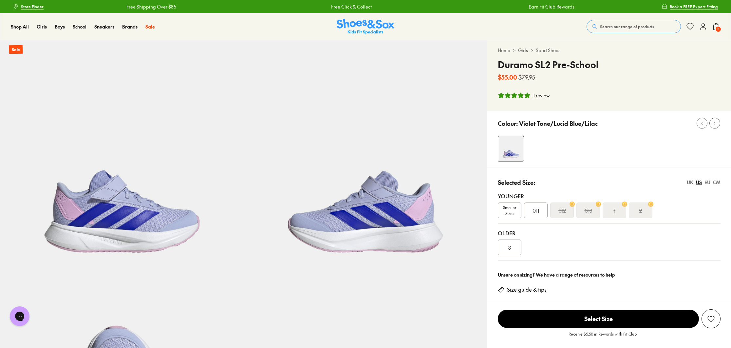
click at [715, 25] on use at bounding box center [716, 26] width 6 height 7
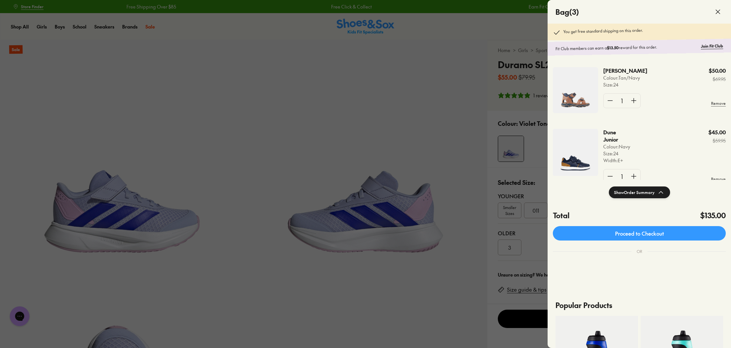
click at [612, 71] on p "[PERSON_NAME]" at bounding box center [620, 70] width 35 height 7
click at [567, 96] on img at bounding box center [574, 89] width 45 height 46
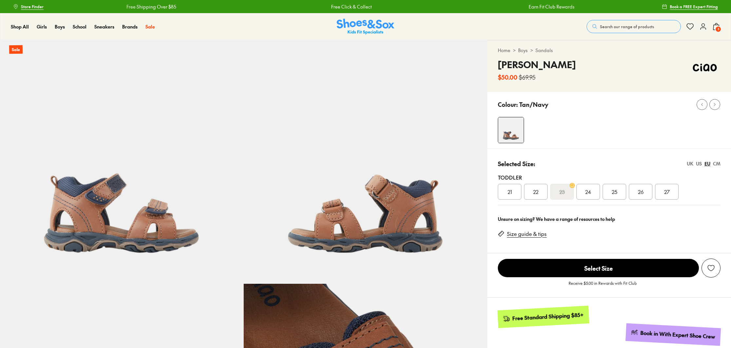
select select "*"
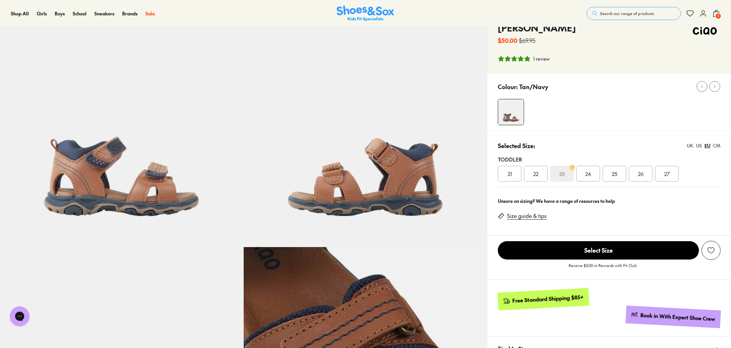
click at [717, 142] on div "CM" at bounding box center [717, 145] width 8 height 7
click at [592, 173] on div "14.8" at bounding box center [588, 174] width 24 height 16
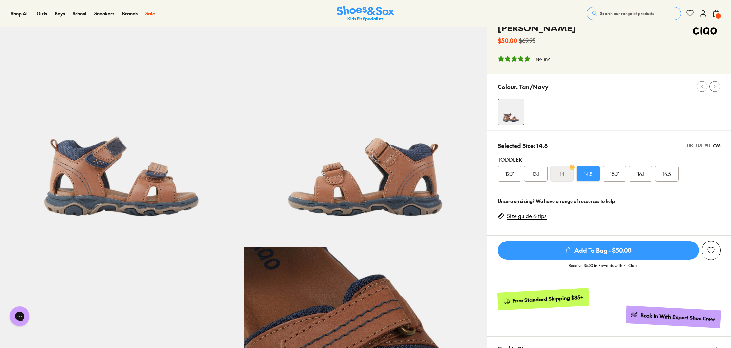
click at [533, 174] on span "13.1" at bounding box center [535, 174] width 7 height 8
click at [588, 174] on span "14.8" at bounding box center [588, 174] width 9 height 8
click at [701, 147] on div "US" at bounding box center [699, 145] width 6 height 7
click at [621, 253] on span "Add To Bag - $50.00" at bounding box center [598, 250] width 201 height 18
click at [610, 247] on span "Add To Bag - $50.00" at bounding box center [598, 250] width 201 height 18
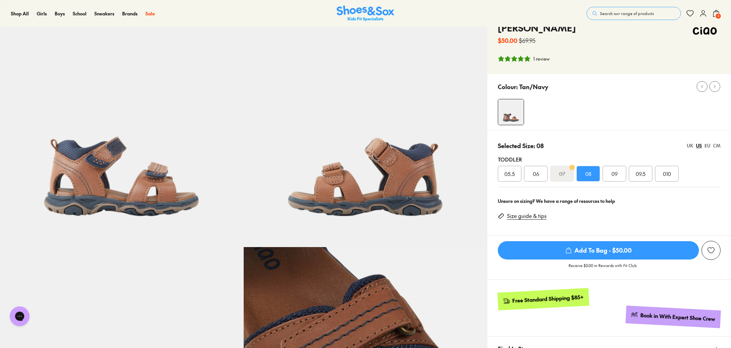
click at [717, 14] on span "3" at bounding box center [718, 16] width 7 height 7
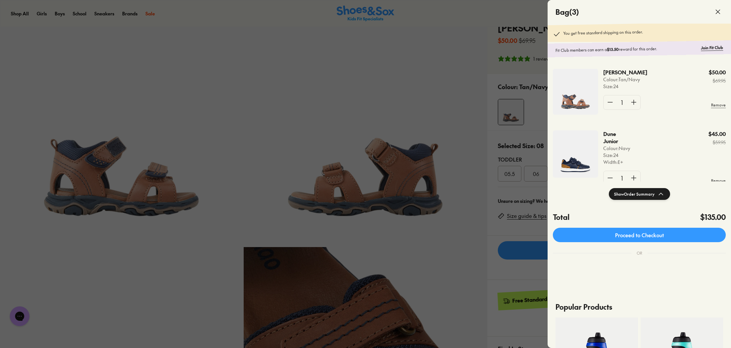
click at [610, 145] on p "Dune Junior" at bounding box center [614, 137] width 23 height 14
click at [575, 167] on img at bounding box center [574, 153] width 45 height 47
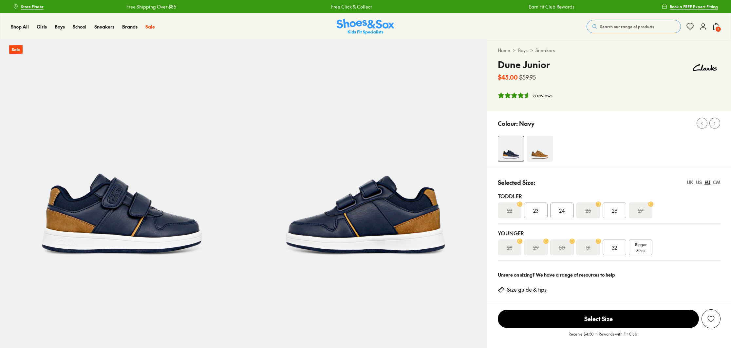
select select "*"
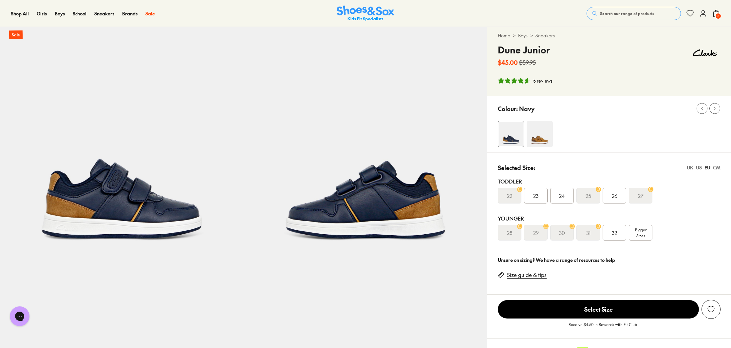
click at [717, 167] on div "CM" at bounding box center [717, 167] width 8 height 7
click at [561, 193] on span "14.3" at bounding box center [561, 195] width 9 height 8
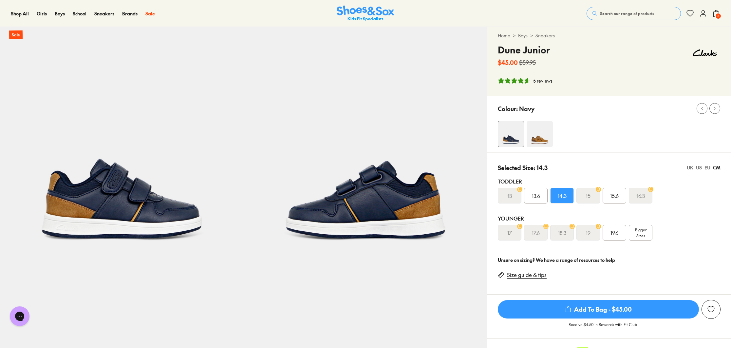
click at [698, 167] on div "US" at bounding box center [699, 167] width 6 height 7
click at [687, 168] on div "UK" at bounding box center [689, 167] width 7 height 7
click at [703, 168] on div "UK US EU CM" at bounding box center [703, 167] width 34 height 7
click at [705, 167] on div "EU" at bounding box center [707, 167] width 6 height 7
click at [543, 139] on img at bounding box center [539, 134] width 26 height 26
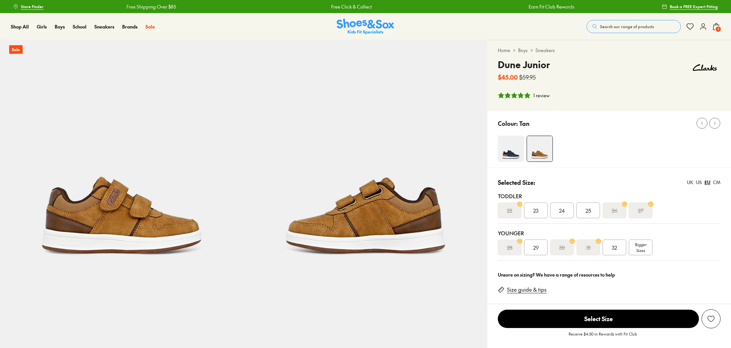
select select "*"
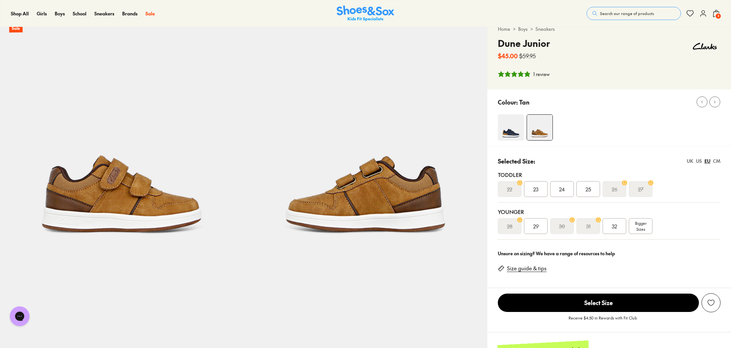
scroll to position [22, 0]
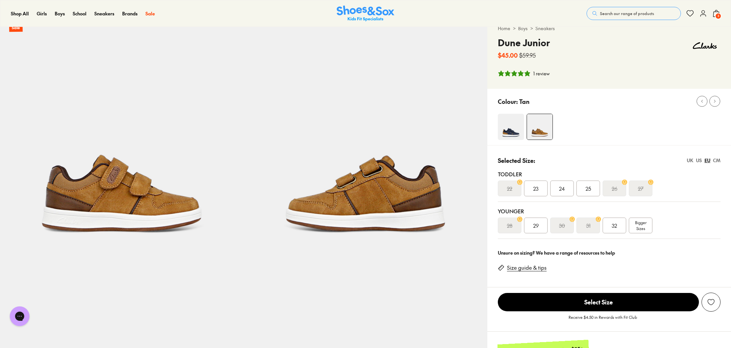
click at [717, 161] on div "CM" at bounding box center [717, 160] width 8 height 7
click at [564, 190] on span "14.3" at bounding box center [561, 188] width 9 height 8
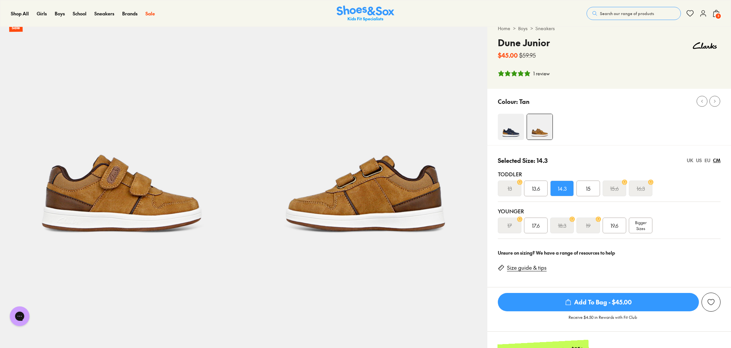
click at [706, 162] on div "EU" at bounding box center [707, 160] width 6 height 7
click at [512, 132] on img at bounding box center [511, 127] width 26 height 26
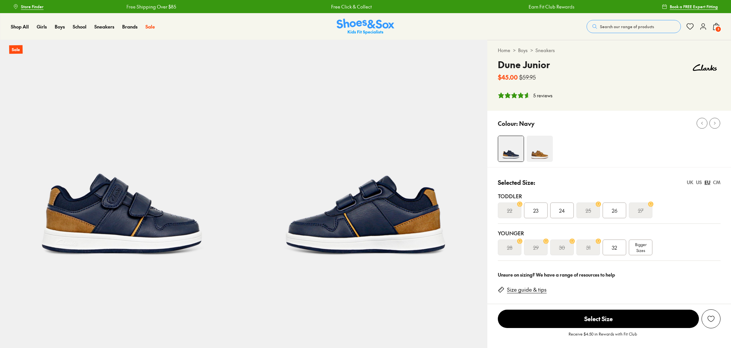
select select "*"
click at [561, 210] on span "24" at bounding box center [562, 210] width 6 height 8
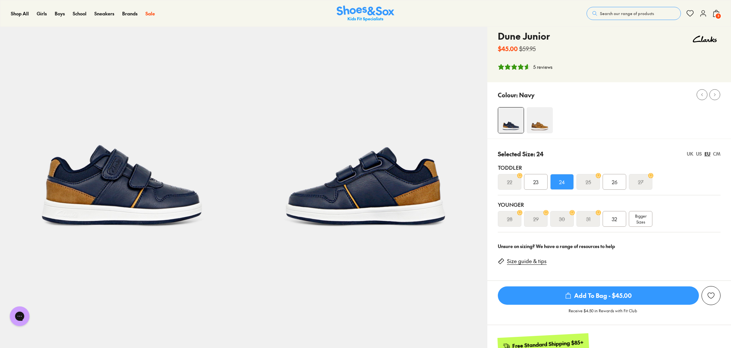
scroll to position [38, 0]
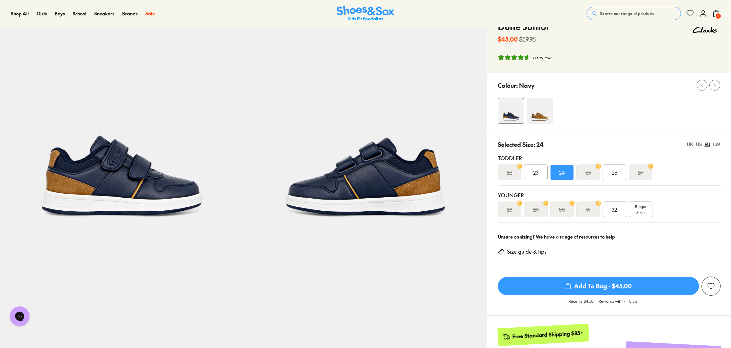
click at [716, 144] on div "CM" at bounding box center [717, 144] width 8 height 7
click at [620, 287] on span "Add To Bag - $45.00" at bounding box center [598, 286] width 201 height 18
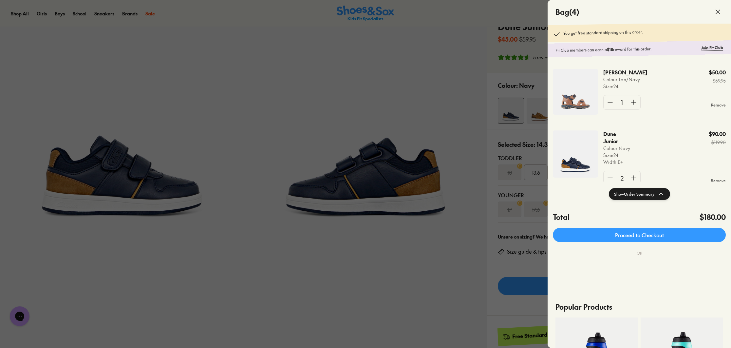
click at [533, 265] on div at bounding box center [365, 174] width 731 height 348
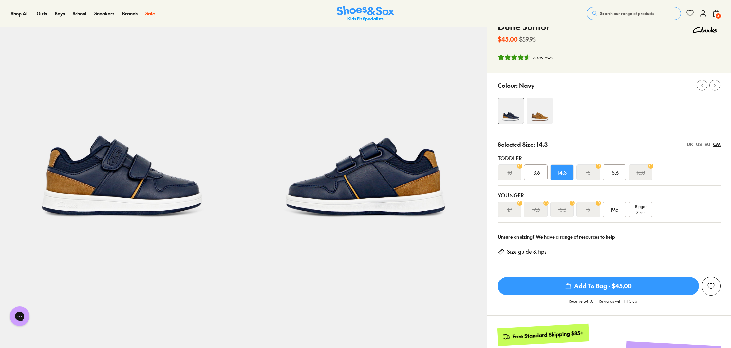
click at [539, 112] on img at bounding box center [539, 111] width 26 height 26
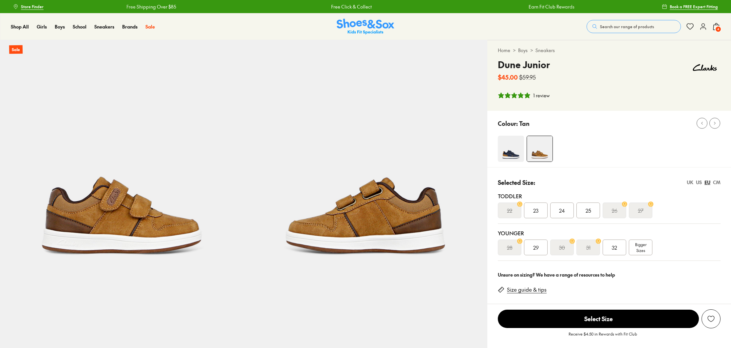
select select "*"
click at [560, 210] on span "24" at bounding box center [562, 210] width 6 height 8
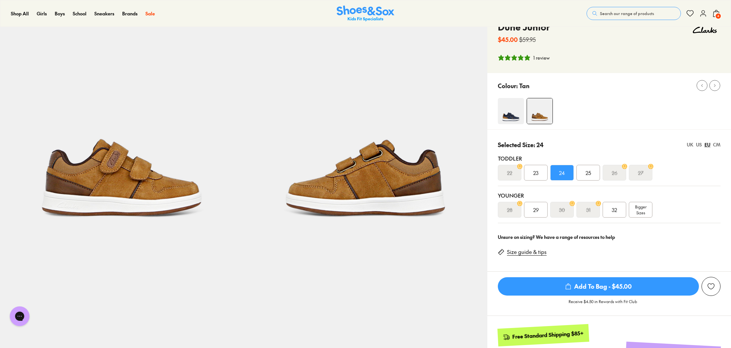
scroll to position [46, 0]
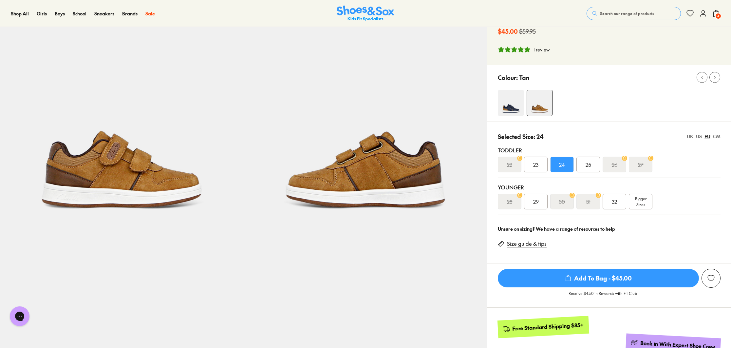
click at [718, 138] on div "CM" at bounding box center [717, 136] width 8 height 7
click at [607, 277] on span "Add To Bag - $45.00" at bounding box center [598, 278] width 201 height 18
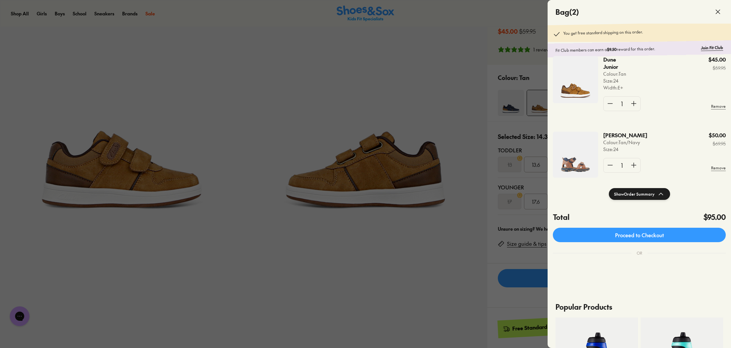
scroll to position [26, 0]
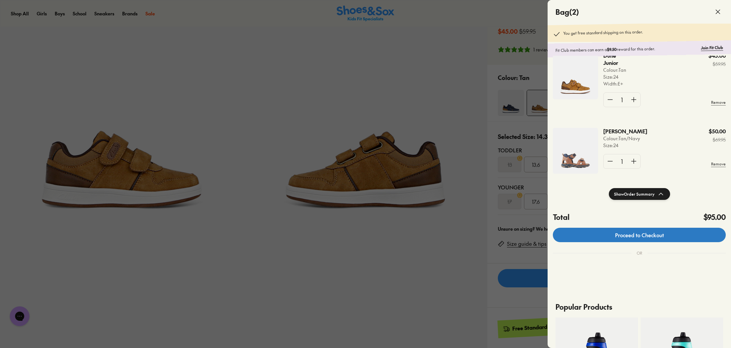
click at [620, 232] on link "Proceed to Checkout" at bounding box center [638, 234] width 173 height 14
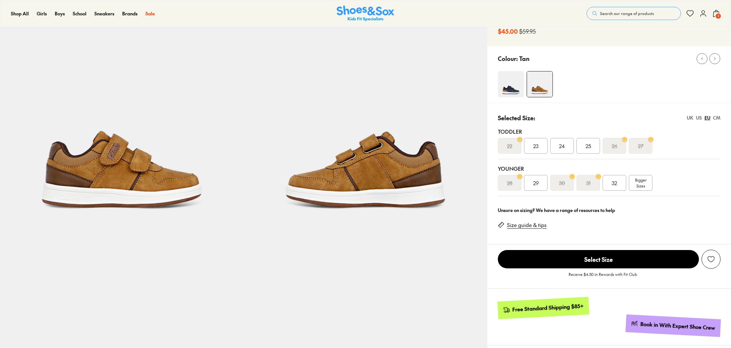
select select "*"
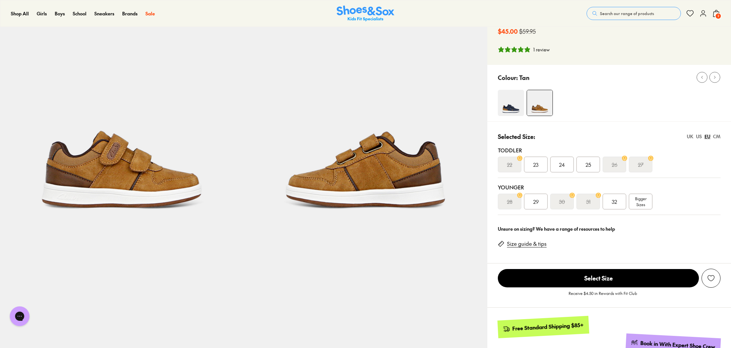
click at [717, 137] on div "CM" at bounding box center [717, 136] width 8 height 7
click at [698, 137] on div "US" at bounding box center [699, 136] width 6 height 7
click at [588, 166] on span "08" at bounding box center [588, 164] width 6 height 8
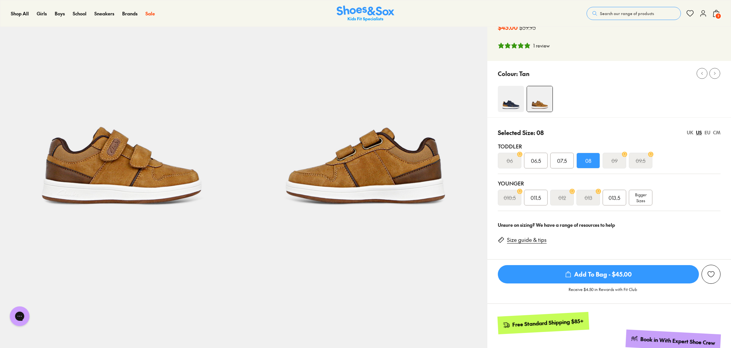
scroll to position [51, 0]
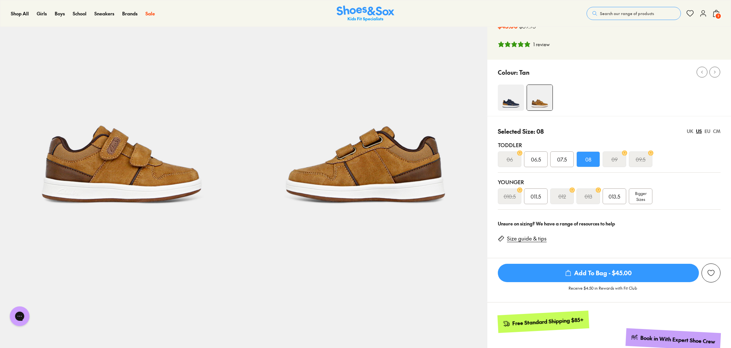
click at [717, 131] on div "CM" at bounding box center [717, 131] width 8 height 7
click at [632, 277] on span "Add To Bag - $45.00" at bounding box center [598, 272] width 201 height 18
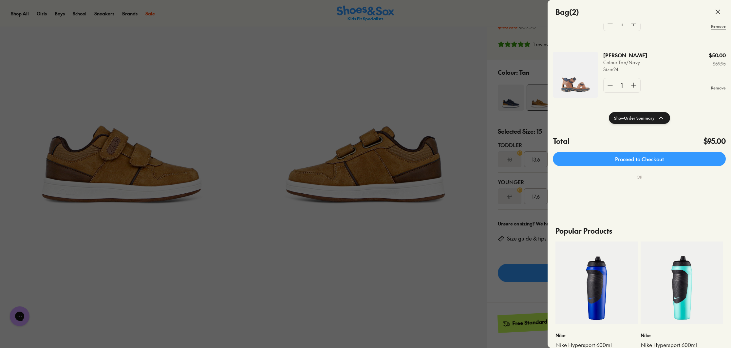
scroll to position [77, 0]
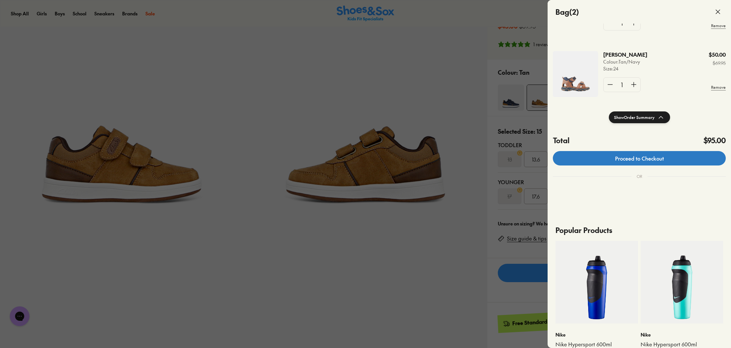
click at [652, 161] on link "Proceed to Checkout" at bounding box center [638, 158] width 173 height 14
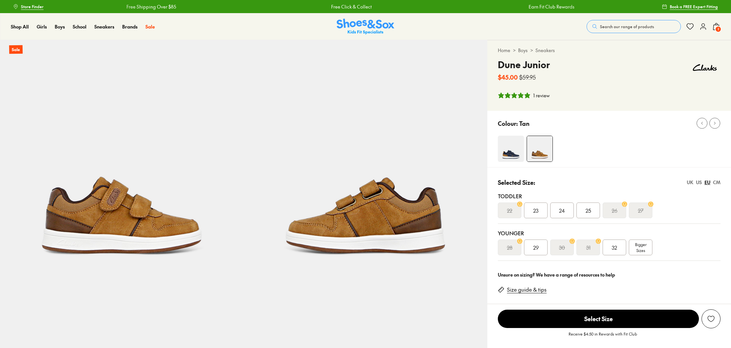
select select "*"
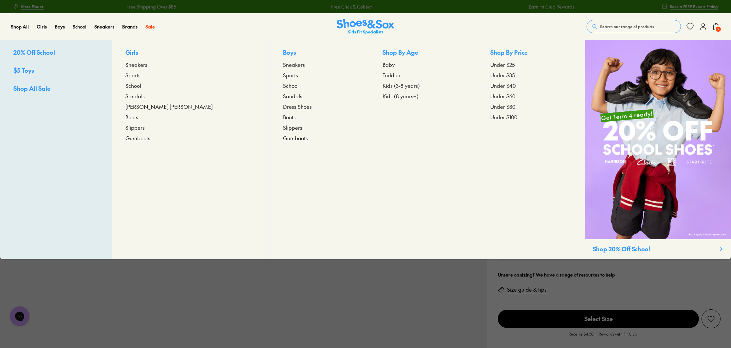
click at [382, 85] on span "Kids (3-8 years)" at bounding box center [400, 86] width 37 height 8
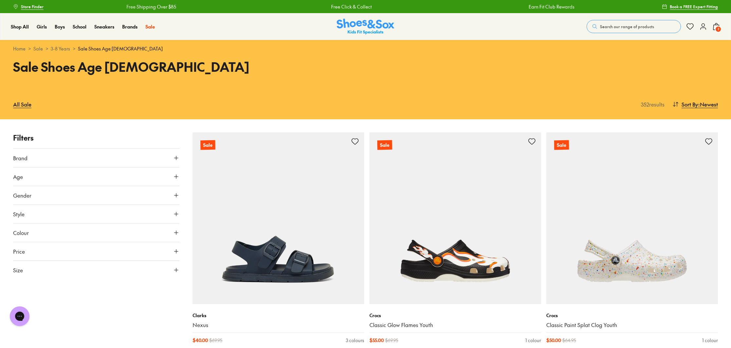
click at [83, 194] on button "Gender" at bounding box center [96, 195] width 166 height 18
click at [78, 213] on label "Girls" at bounding box center [75, 214] width 41 height 12
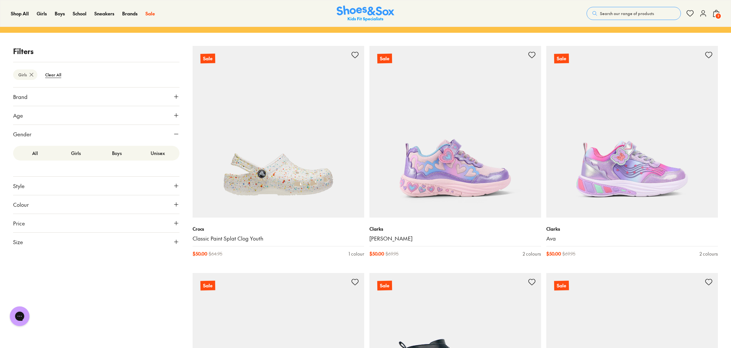
click at [102, 239] on button "Size" at bounding box center [96, 241] width 166 height 18
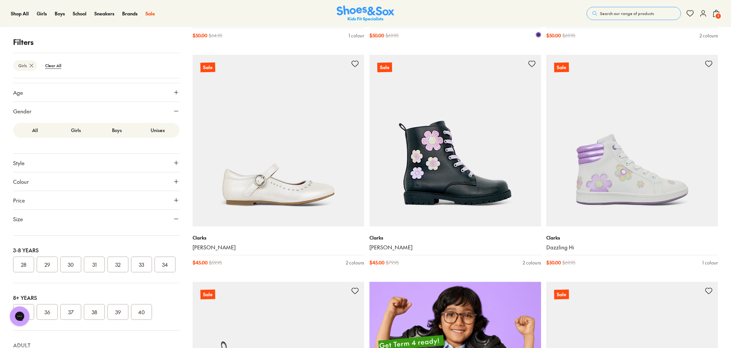
scroll to position [324, 0]
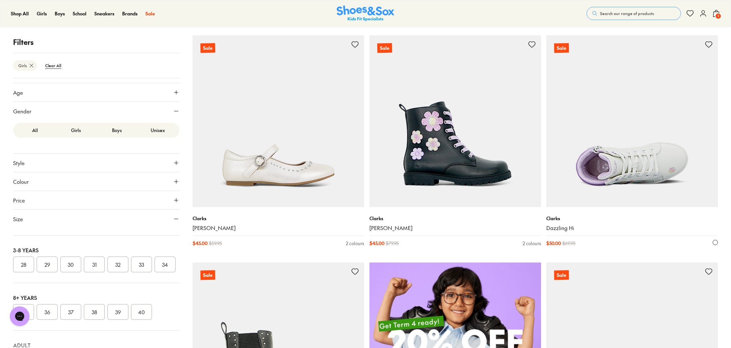
click at [605, 182] on img at bounding box center [632, 121] width 172 height 172
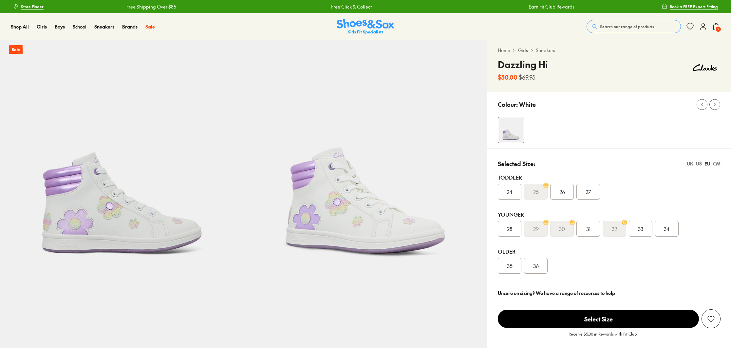
select select "*"
click at [717, 161] on div "CM" at bounding box center [717, 163] width 8 height 7
click at [707, 164] on div "EU" at bounding box center [707, 163] width 6 height 7
click at [699, 164] on div "US" at bounding box center [699, 163] width 6 height 7
click at [718, 164] on div "CM" at bounding box center [717, 163] width 8 height 7
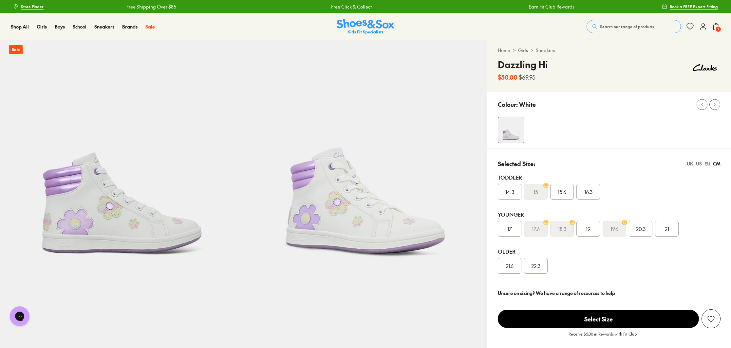
scroll to position [9, 0]
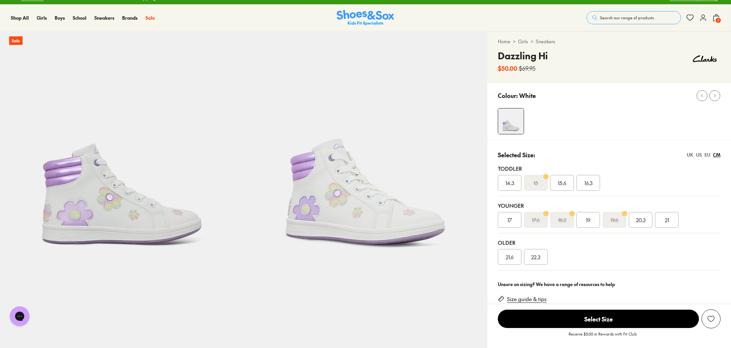
click at [697, 155] on div "US" at bounding box center [699, 154] width 6 height 7
click at [613, 257] on div "3 4" at bounding box center [609, 257] width 223 height 16
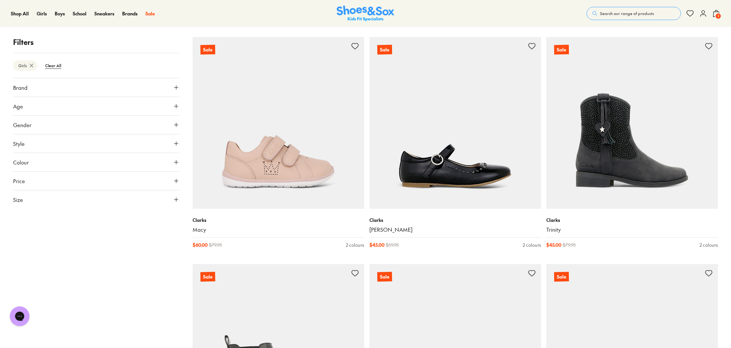
scroll to position [780, 0]
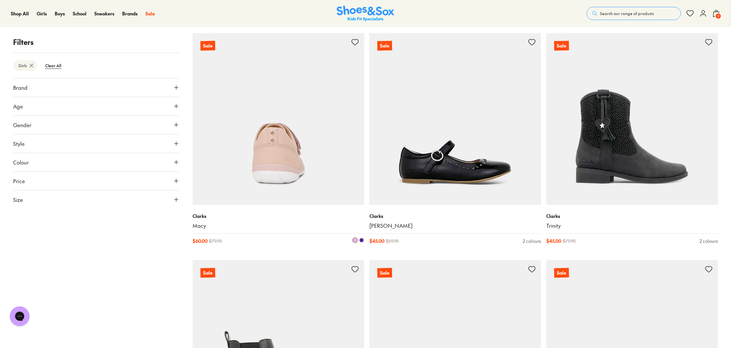
click at [301, 167] on img at bounding box center [278, 119] width 172 height 172
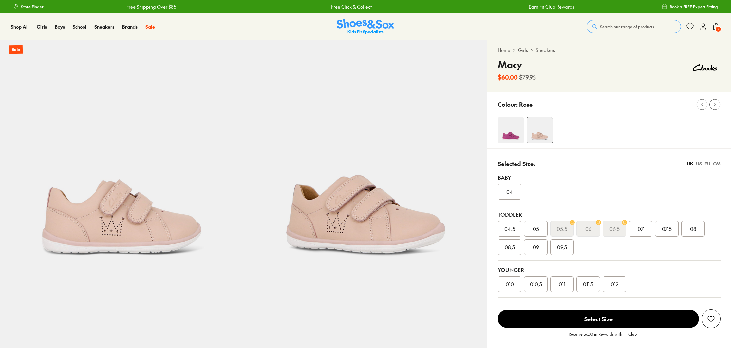
select select "*"
click at [509, 134] on img at bounding box center [511, 130] width 26 height 26
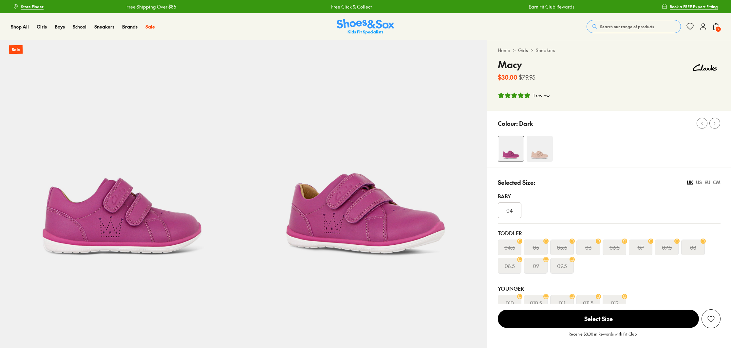
select select "*"
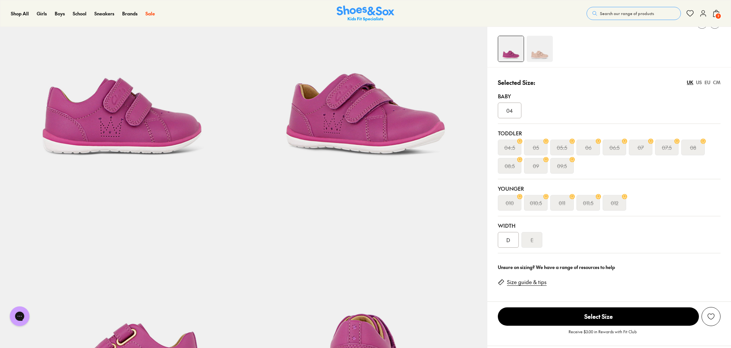
scroll to position [100, 0]
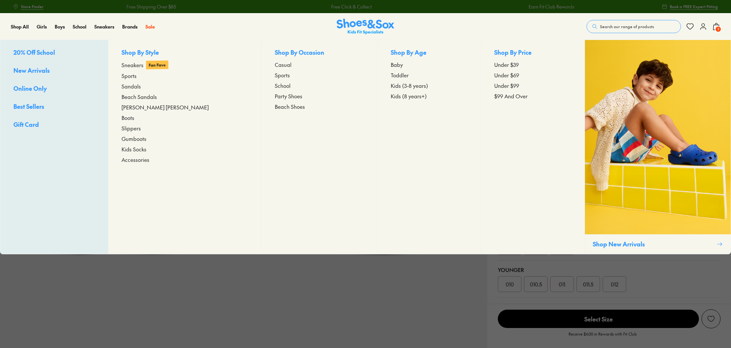
select select "*"
click at [390, 86] on span "Kids (3-8 years)" at bounding box center [408, 86] width 37 height 8
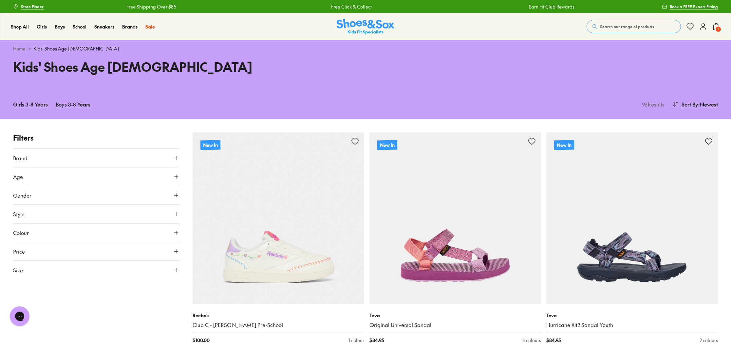
click at [54, 195] on button "Gender" at bounding box center [96, 195] width 166 height 18
click at [75, 211] on label "Girls" at bounding box center [75, 214] width 41 height 12
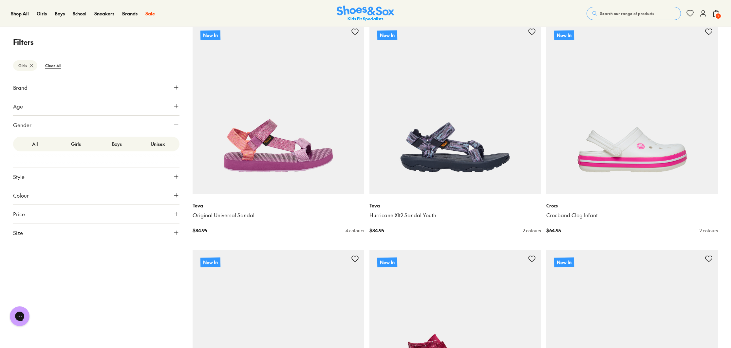
scroll to position [118, 0]
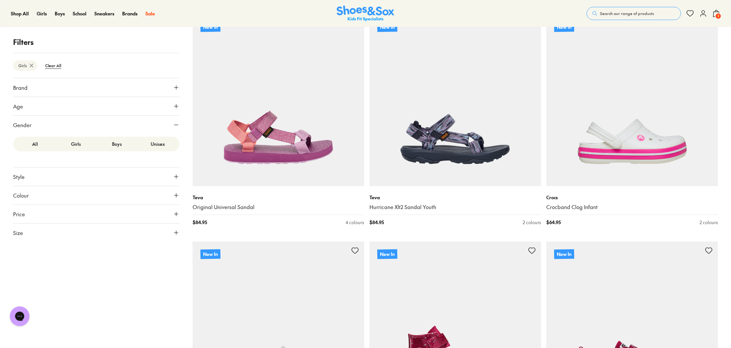
click at [46, 228] on button "Size" at bounding box center [96, 232] width 166 height 18
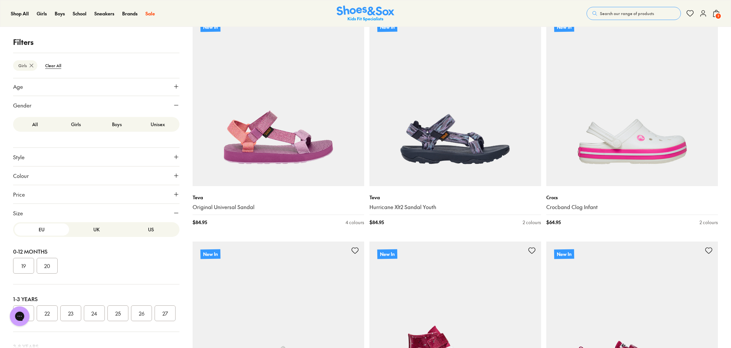
scroll to position [0, 0]
click at [149, 231] on button "US" at bounding box center [150, 232] width 55 height 12
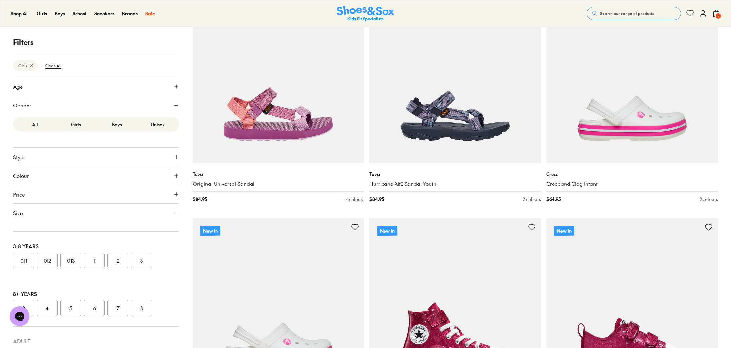
scroll to position [114, 0]
click at [21, 247] on button "011" at bounding box center [23, 250] width 21 height 16
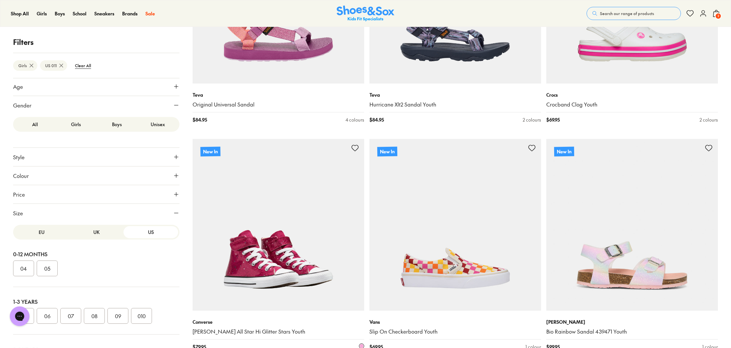
scroll to position [203, 0]
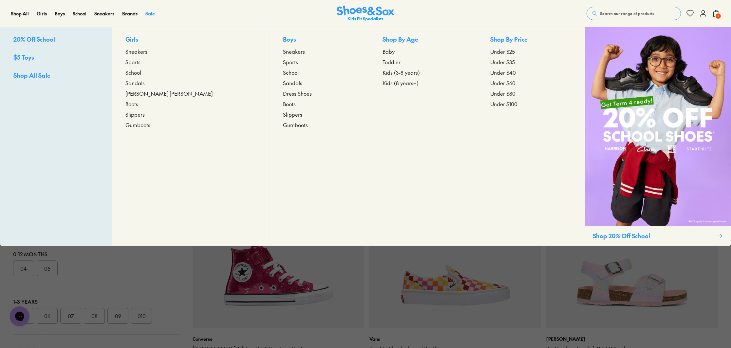
click at [151, 12] on span "Sale" at bounding box center [149, 13] width 9 height 7
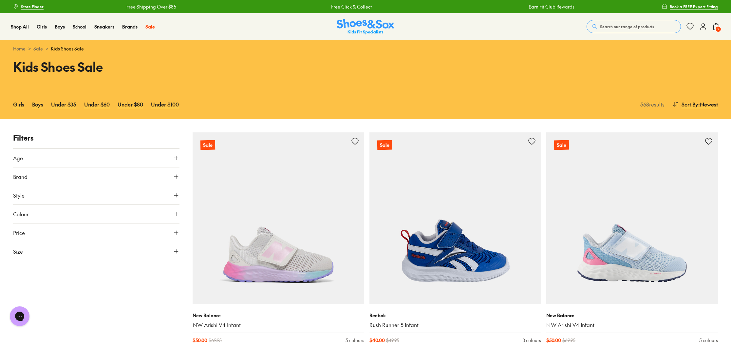
click at [66, 253] on button "Size" at bounding box center [96, 251] width 166 height 18
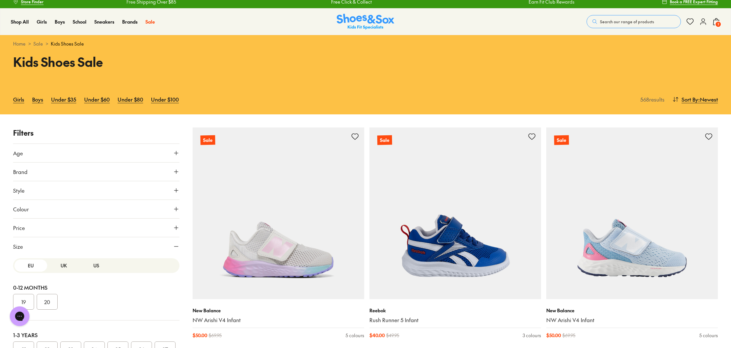
scroll to position [5, 0]
click at [70, 153] on button "Age" at bounding box center [96, 152] width 166 height 18
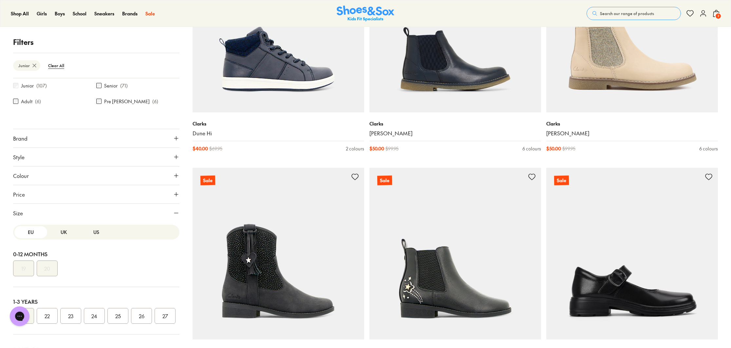
scroll to position [18, 0]
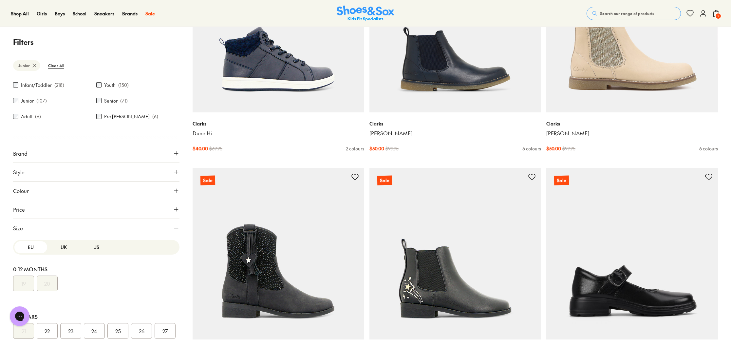
click at [94, 247] on button "US" at bounding box center [96, 247] width 33 height 12
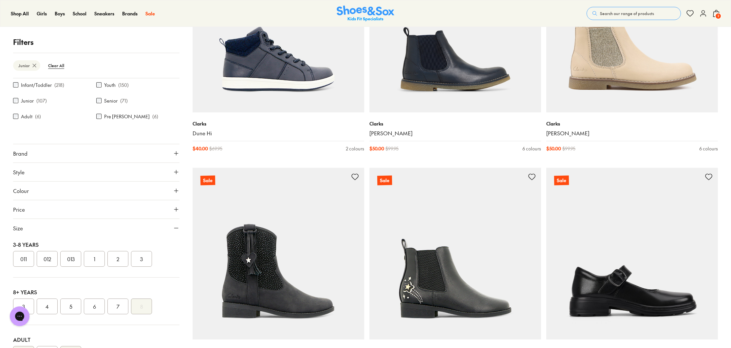
scroll to position [120, 0]
click at [23, 261] on button "011" at bounding box center [23, 258] width 21 height 16
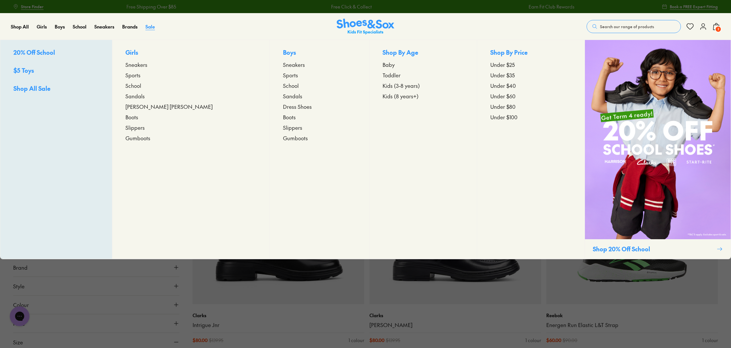
click at [149, 27] on span "Sale" at bounding box center [149, 26] width 9 height 7
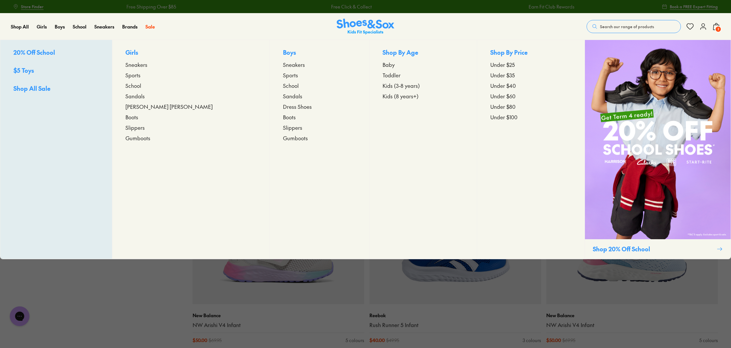
click at [382, 86] on span "Kids (3-8 years)" at bounding box center [400, 86] width 37 height 8
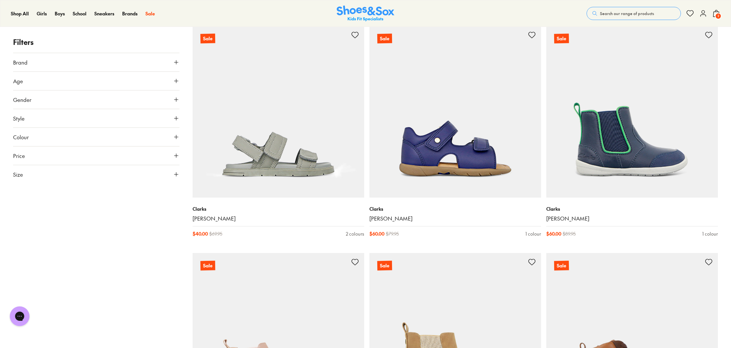
scroll to position [1927, 0]
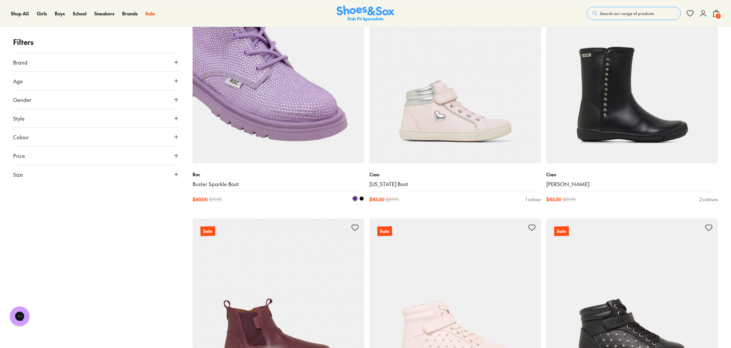
scroll to position [2863, 0]
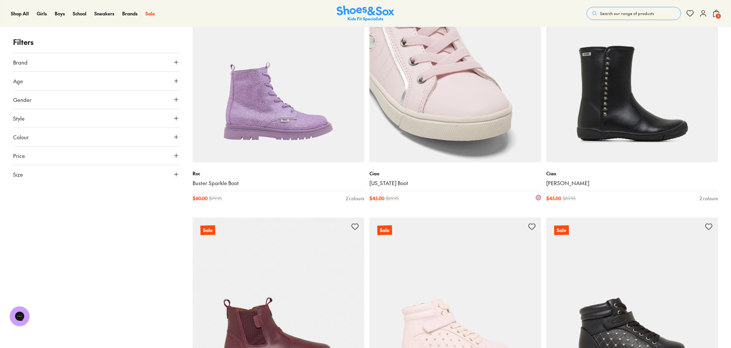
click at [478, 141] on img at bounding box center [455, 77] width 172 height 172
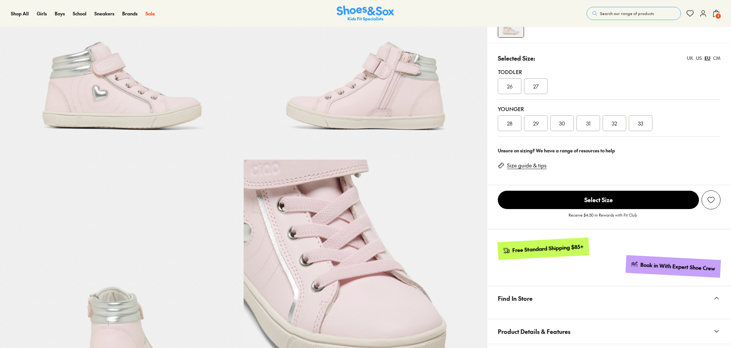
scroll to position [125, 0]
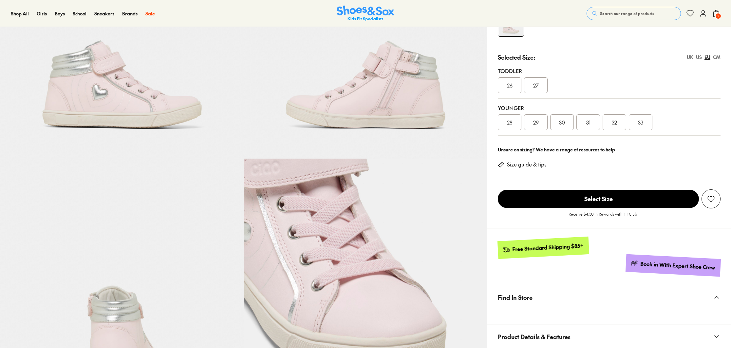
select select "*"
click at [698, 58] on div "US" at bounding box center [699, 57] width 6 height 7
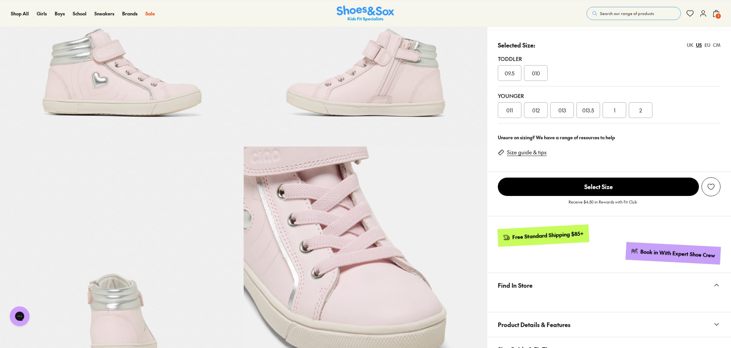
scroll to position [140, 0]
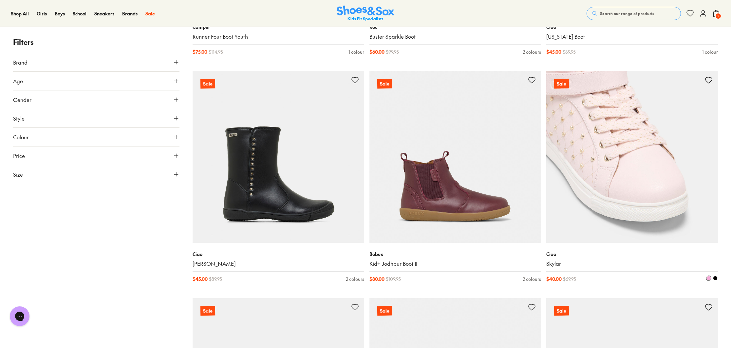
click at [644, 199] on img at bounding box center [632, 157] width 172 height 172
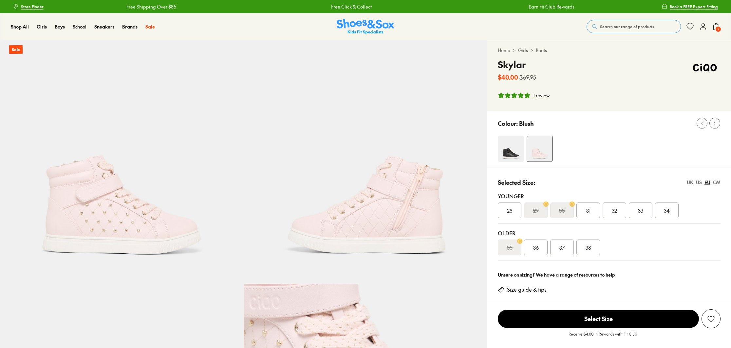
select select "*"
click at [699, 184] on div "US" at bounding box center [699, 182] width 6 height 7
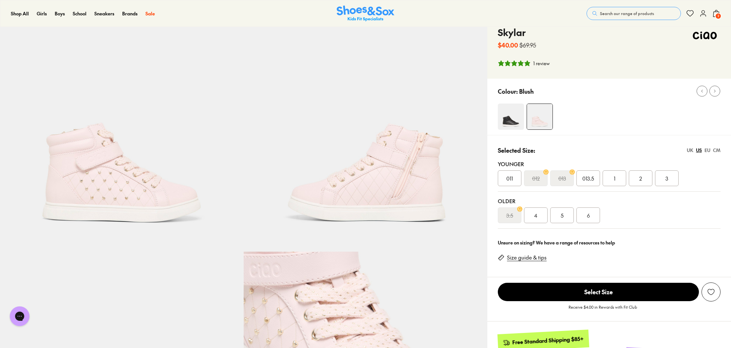
scroll to position [33, 0]
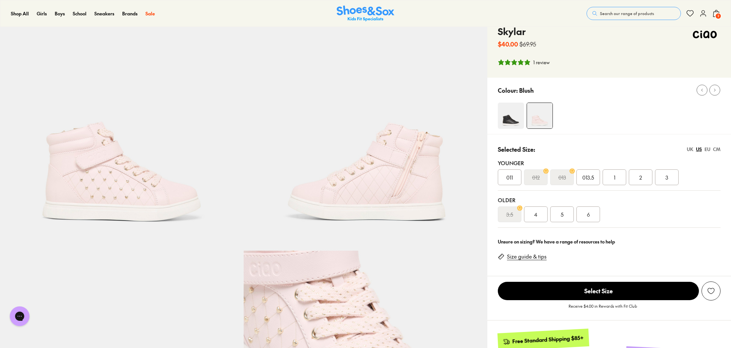
click at [510, 178] on span "011" at bounding box center [509, 177] width 7 height 8
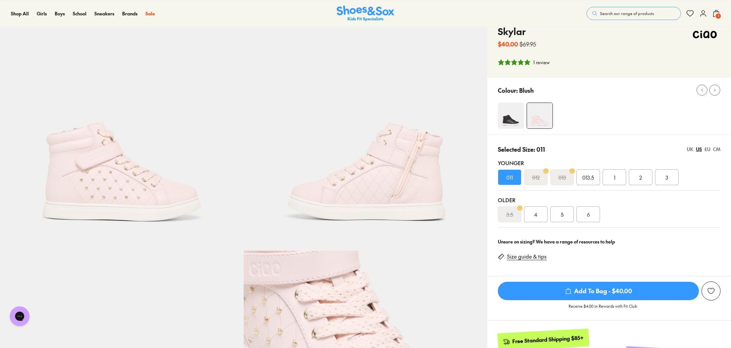
click at [715, 150] on div "CM" at bounding box center [717, 149] width 8 height 7
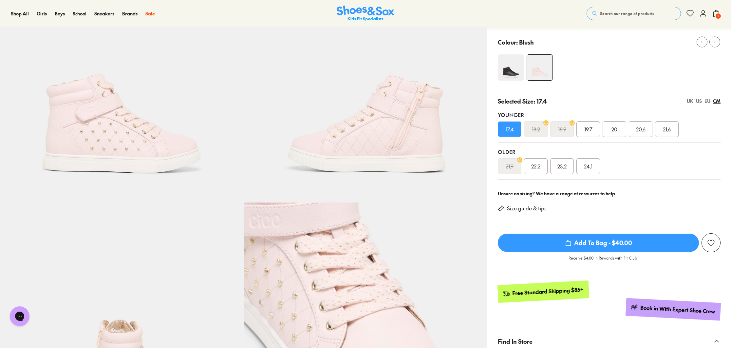
scroll to position [82, 0]
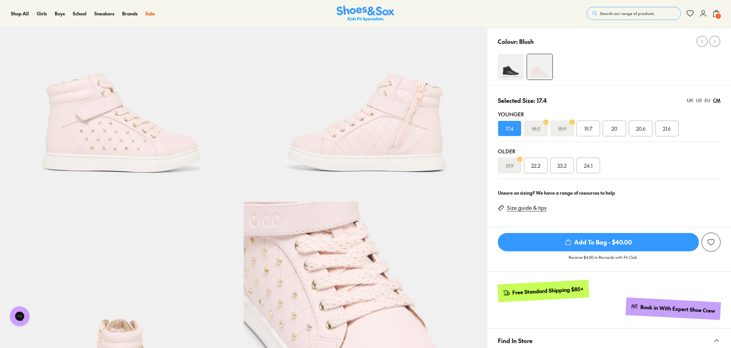
click at [618, 243] on span "Add To Bag - $40.00" at bounding box center [598, 242] width 201 height 18
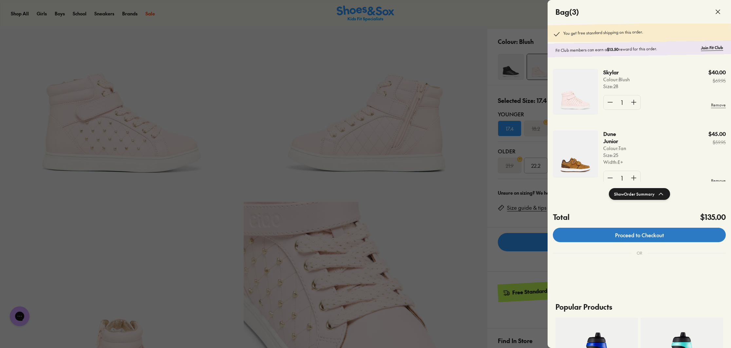
click at [641, 236] on link "Proceed to Checkout" at bounding box center [638, 234] width 173 height 14
